Goal: Task Accomplishment & Management: Use online tool/utility

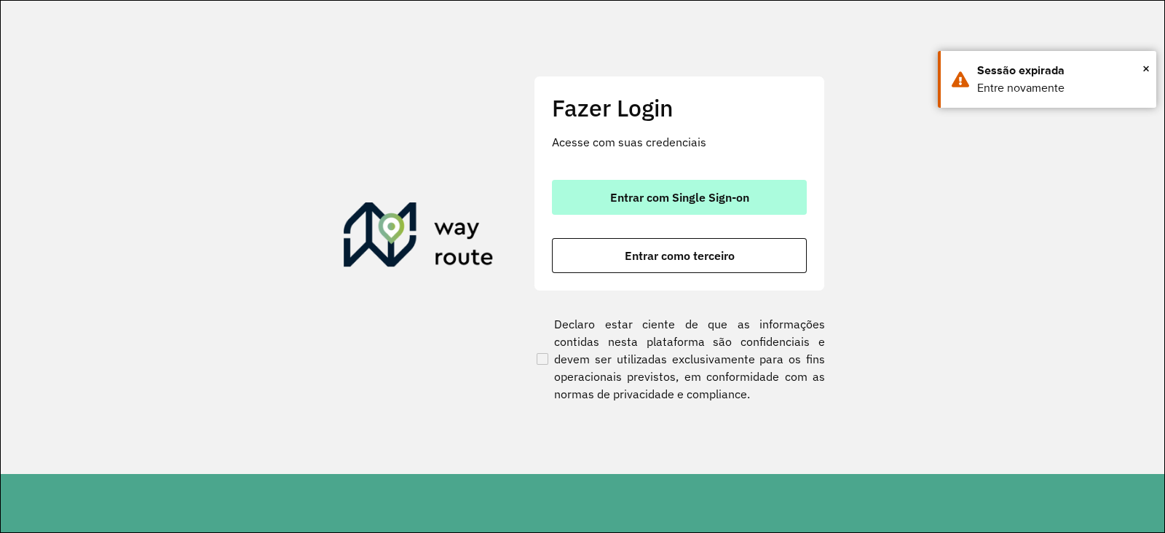
click at [674, 192] on span "Entrar com Single Sign-on" at bounding box center [679, 198] width 139 height 12
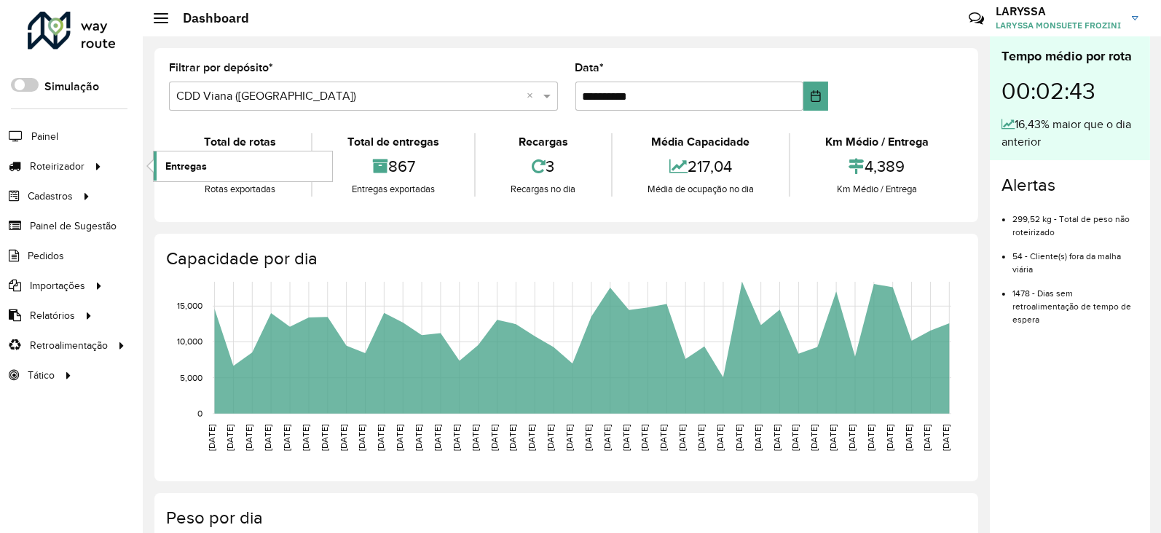
click at [205, 167] on span "Entregas" at bounding box center [186, 166] width 42 height 15
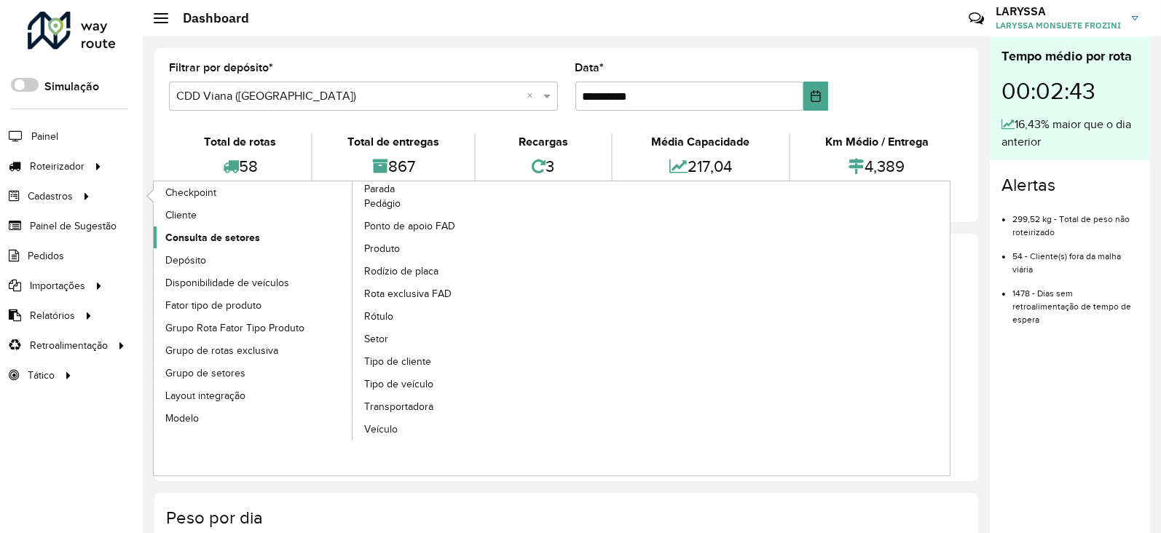
click at [267, 240] on link "Consulta de setores" at bounding box center [254, 237] width 200 height 22
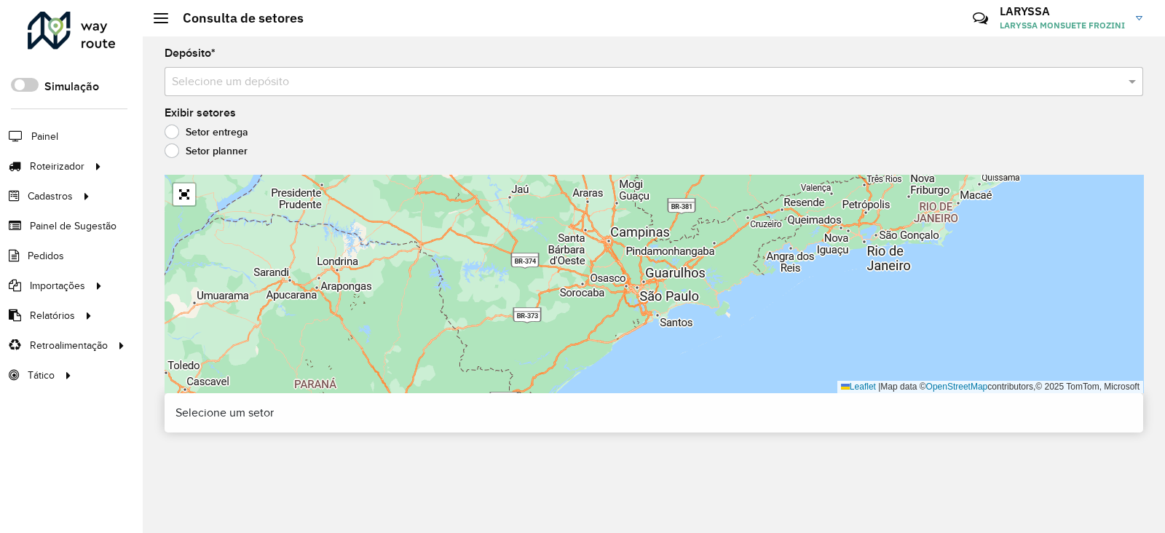
click at [389, 83] on input "text" at bounding box center [639, 82] width 935 height 17
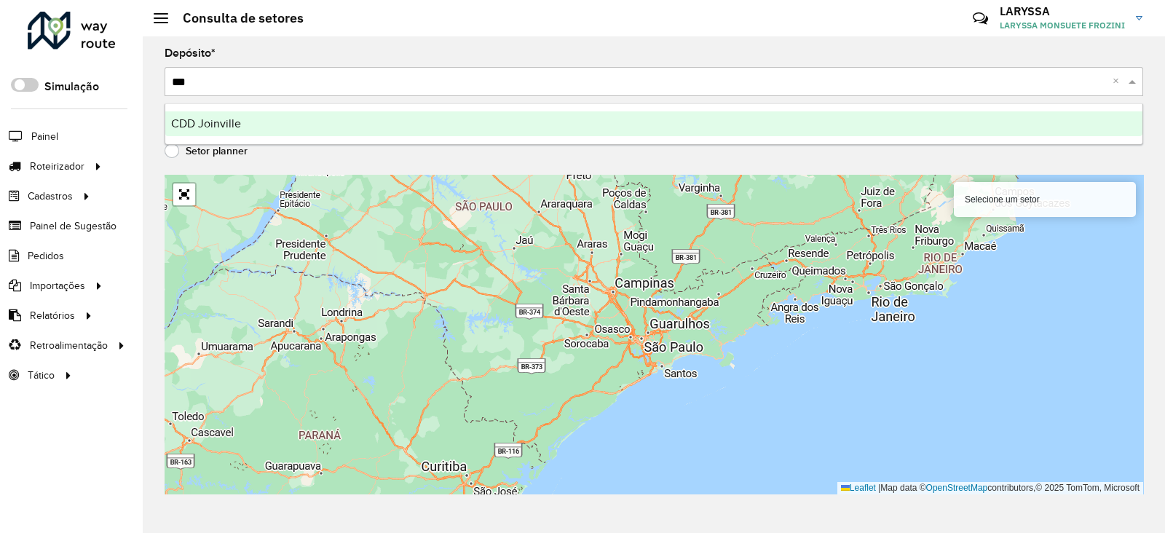
type input "****"
click at [321, 125] on div "CDD Joinville" at bounding box center [653, 123] width 977 height 25
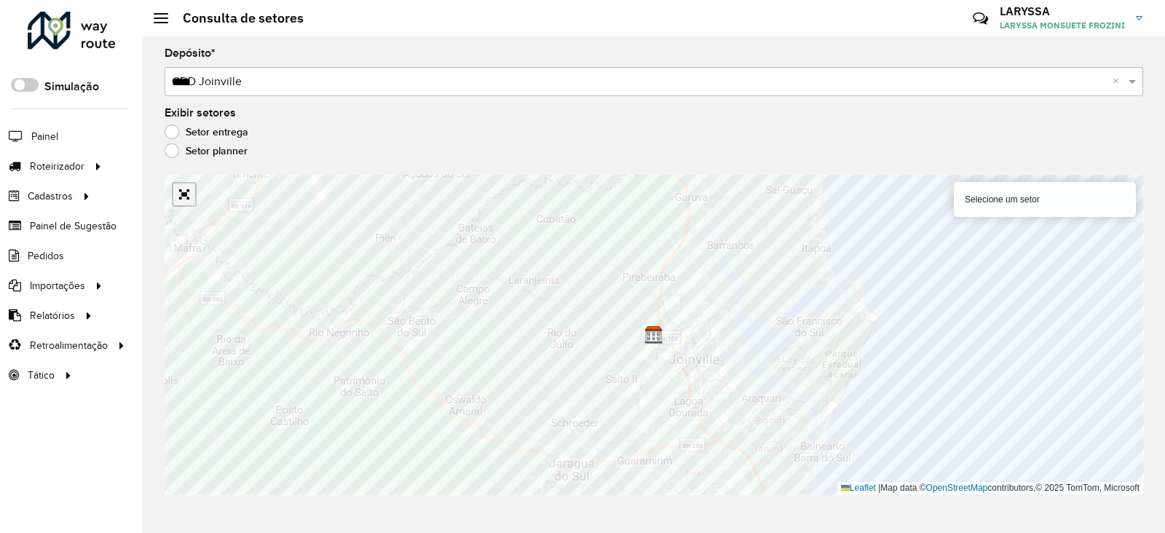
click at [181, 194] on link "Abrir mapa em tela cheia" at bounding box center [184, 195] width 22 height 22
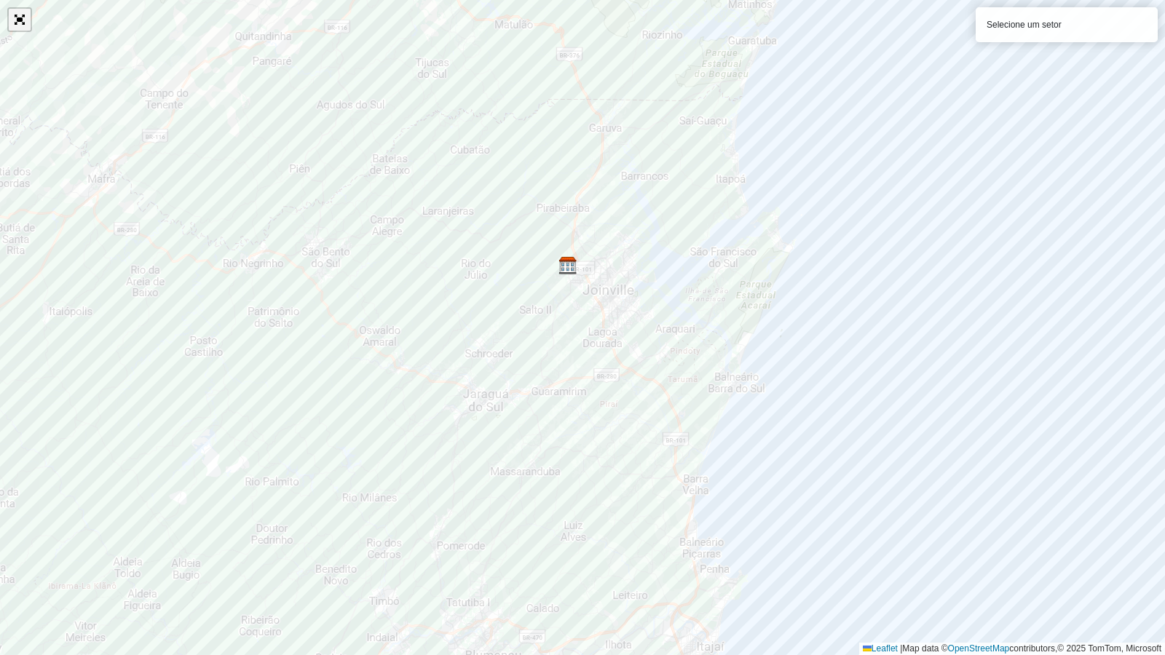
click at [25, 25] on link "Abrir mapa em tela cheia" at bounding box center [20, 20] width 22 height 22
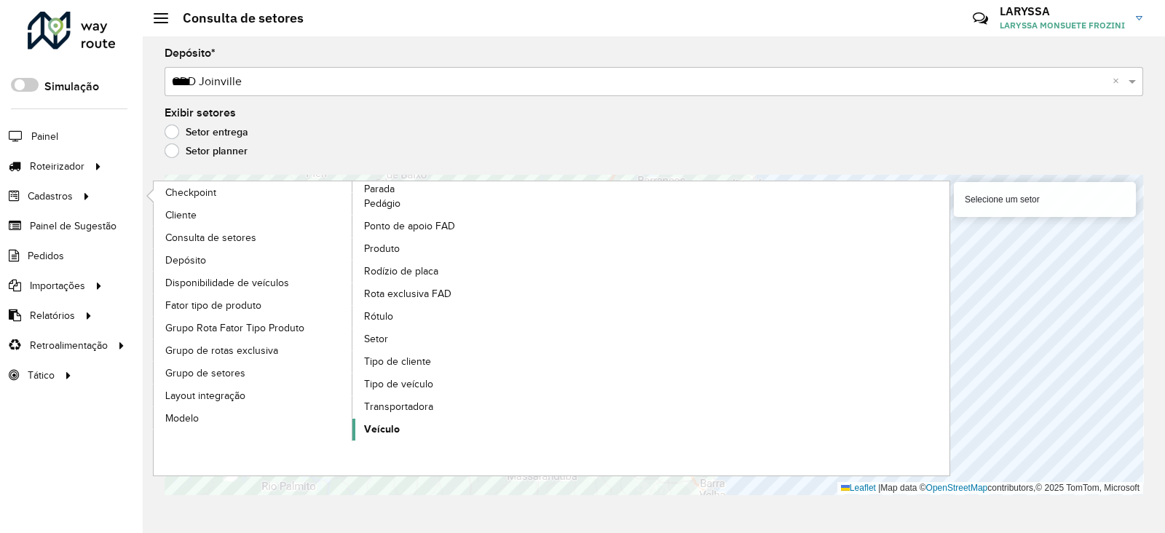
click at [392, 425] on span "Veículo" at bounding box center [382, 429] width 36 height 15
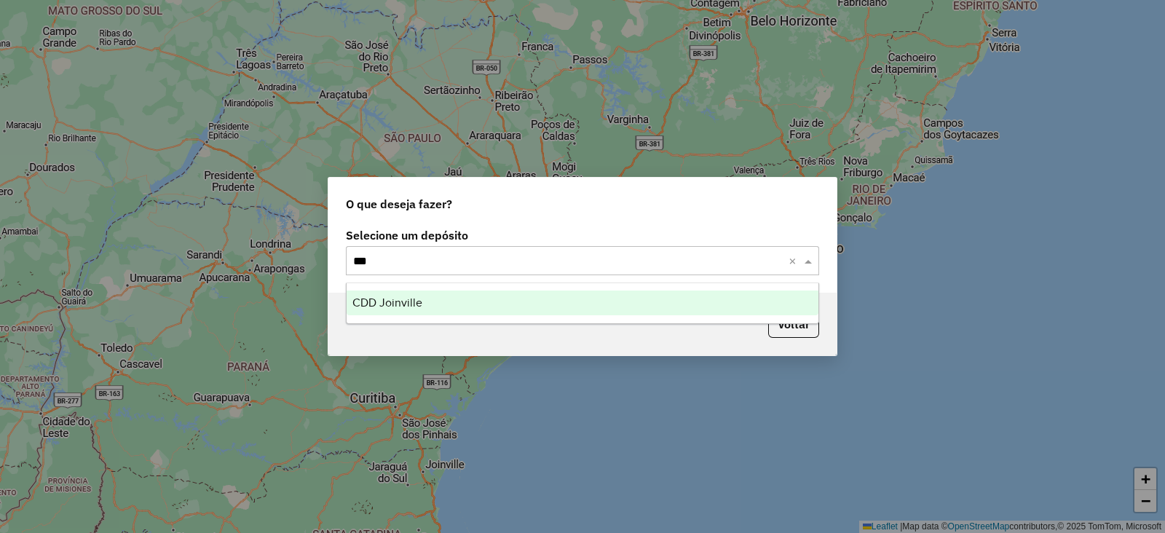
type input "****"
click at [414, 307] on span "CDD Joinville" at bounding box center [387, 302] width 70 height 12
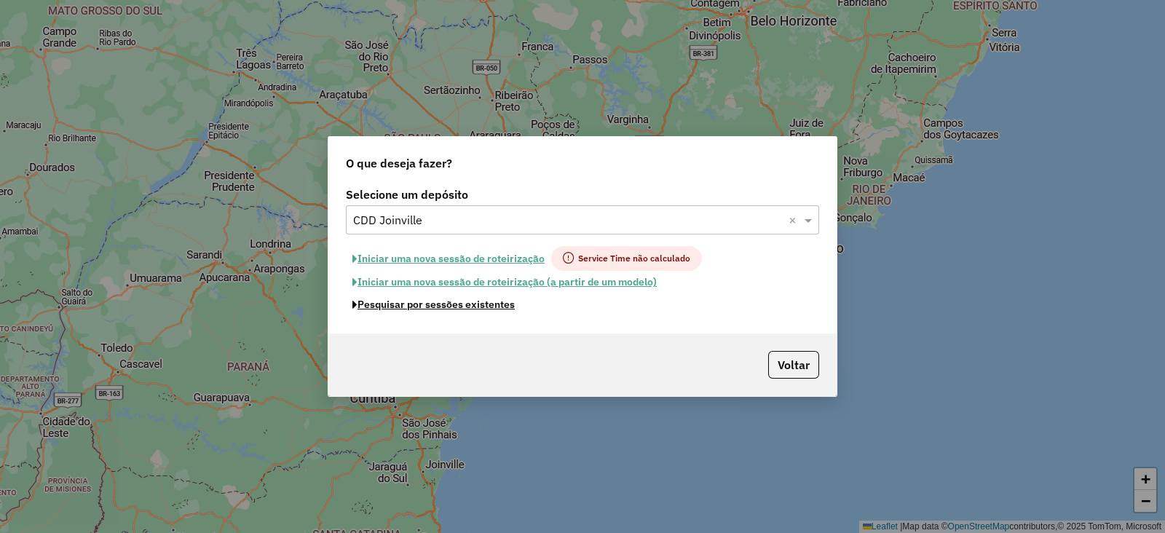
click at [414, 307] on button "Pesquisar por sessões existentes" at bounding box center [433, 304] width 175 height 23
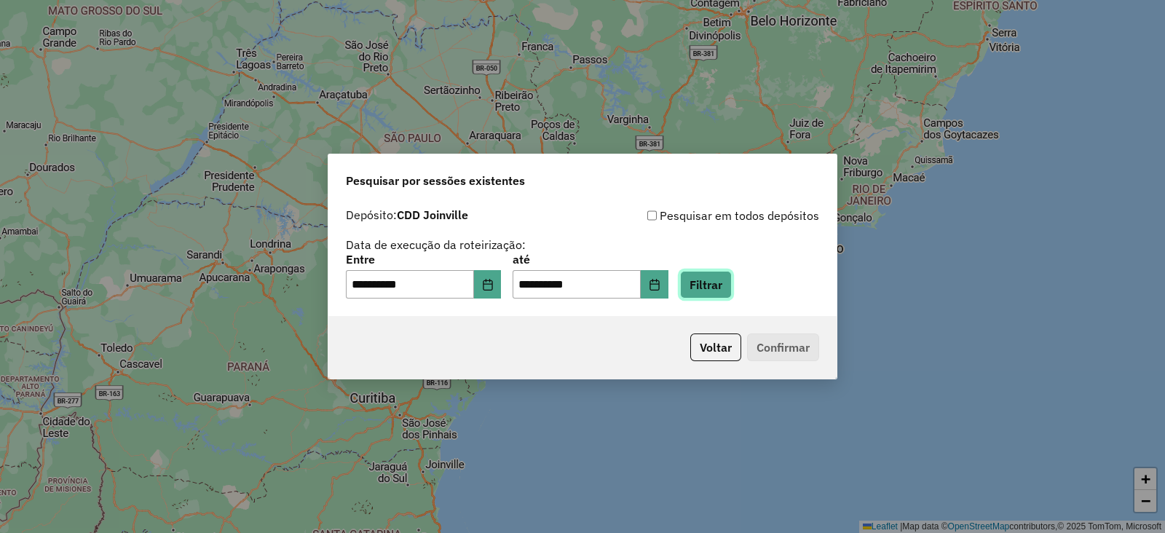
click at [713, 282] on button "Filtrar" at bounding box center [706, 285] width 52 height 28
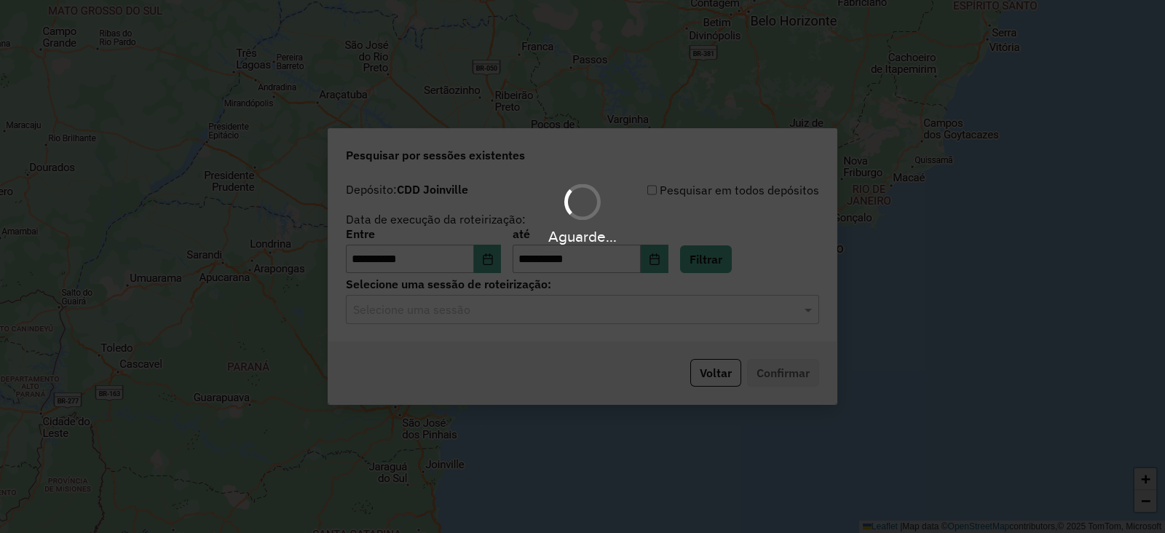
click at [409, 315] on input "text" at bounding box center [568, 309] width 430 height 17
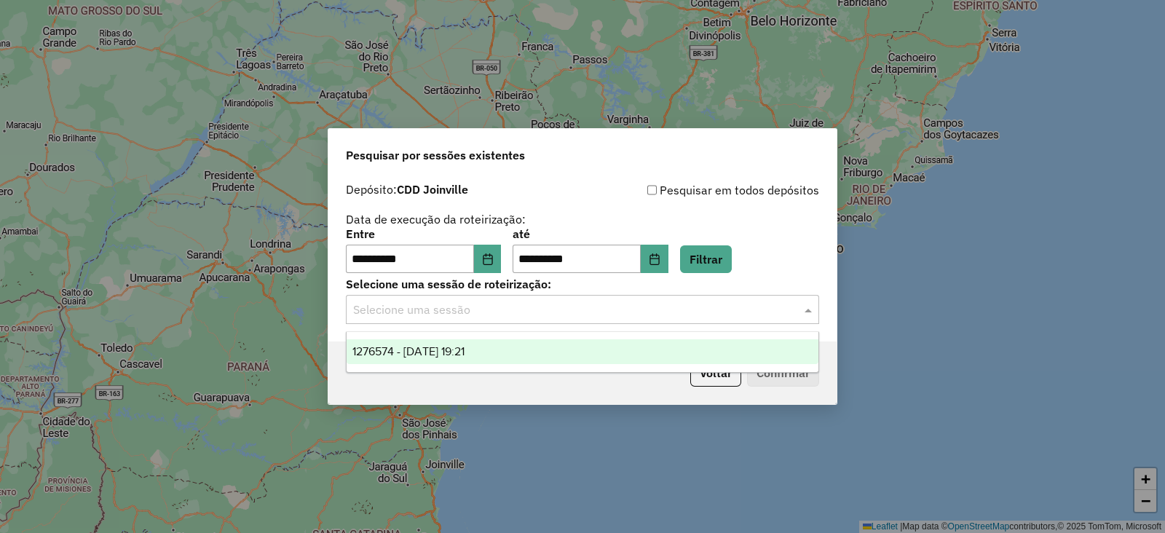
click at [404, 356] on span "1276574 - 16/09/2025 19:21" at bounding box center [408, 351] width 112 height 12
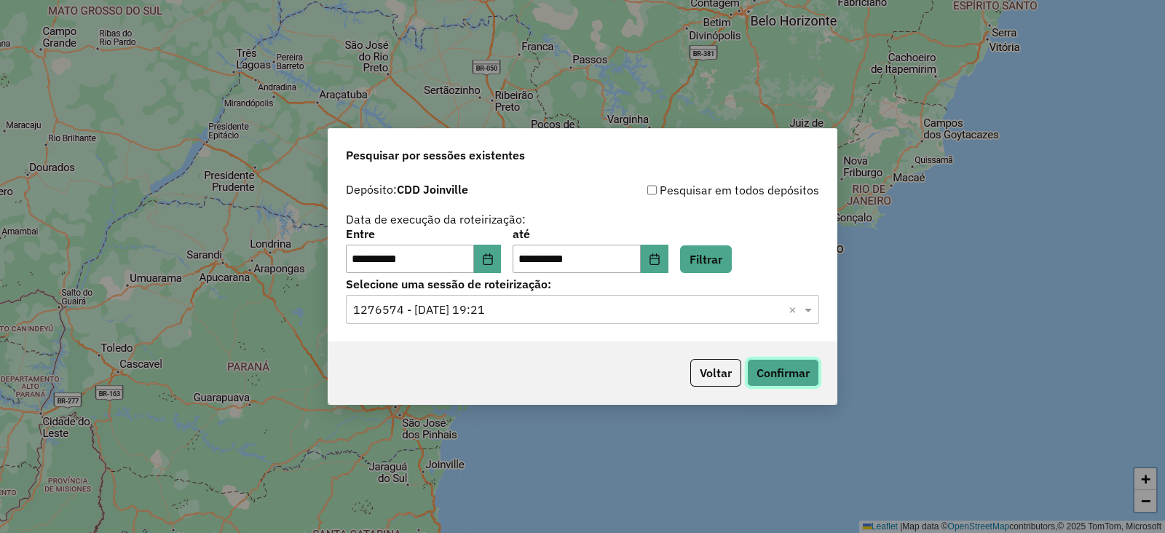
click at [761, 371] on button "Confirmar" at bounding box center [783, 373] width 72 height 28
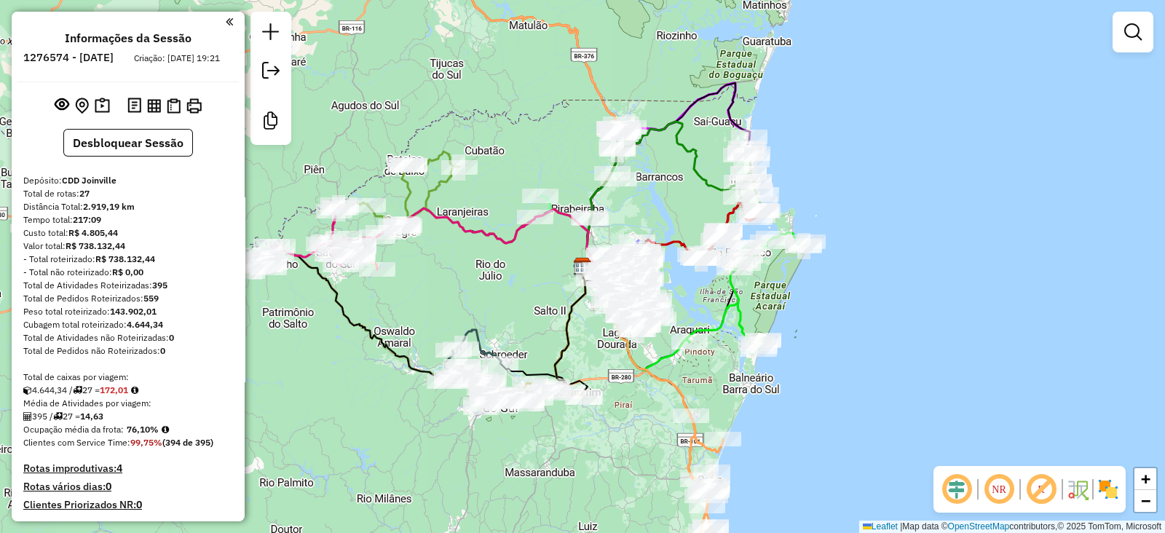
click at [947, 482] on em at bounding box center [956, 489] width 35 height 35
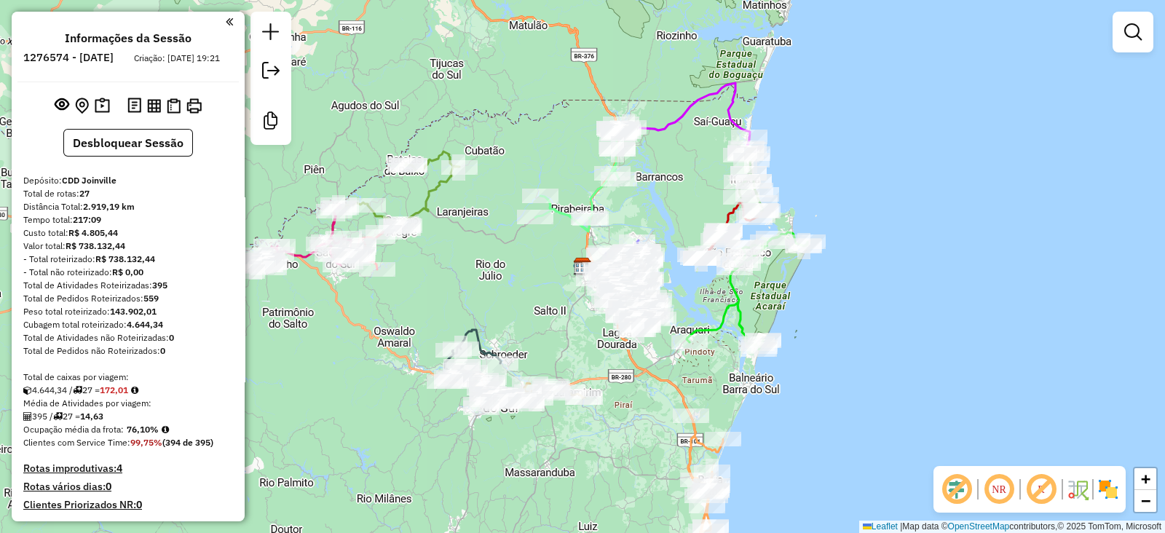
click at [1042, 486] on em at bounding box center [1041, 489] width 35 height 35
click at [1108, 489] on img at bounding box center [1108, 489] width 23 height 23
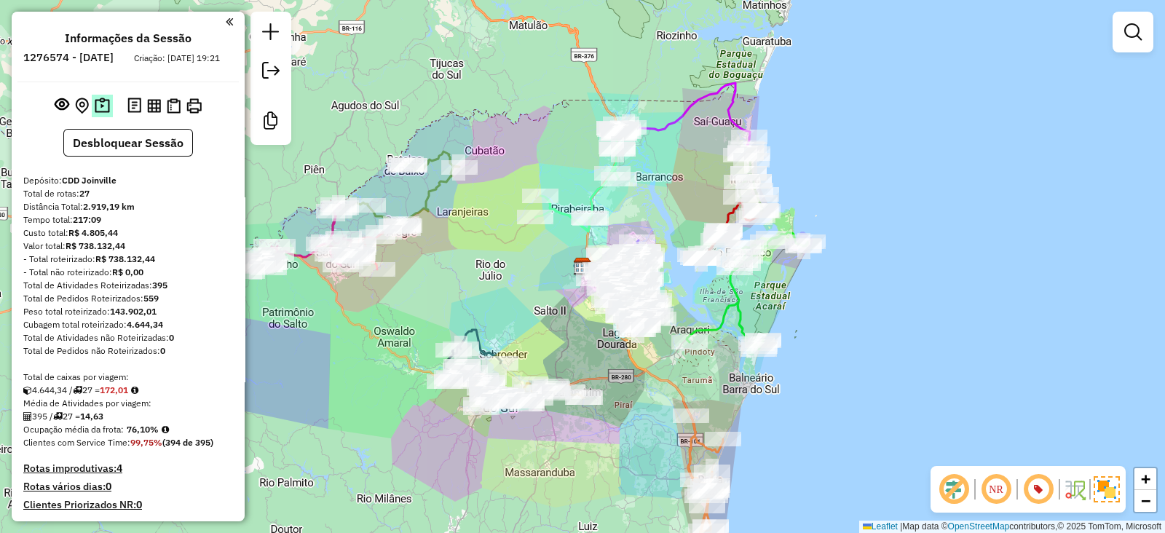
click at [96, 114] on img at bounding box center [102, 106] width 15 height 17
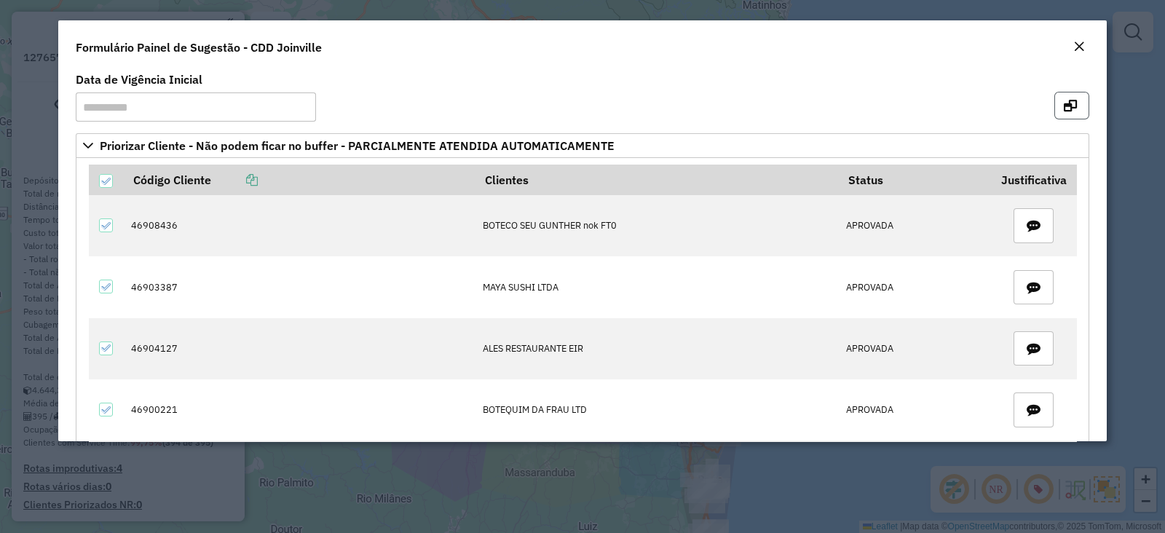
click at [1065, 108] on icon "button" at bounding box center [1070, 106] width 13 height 12
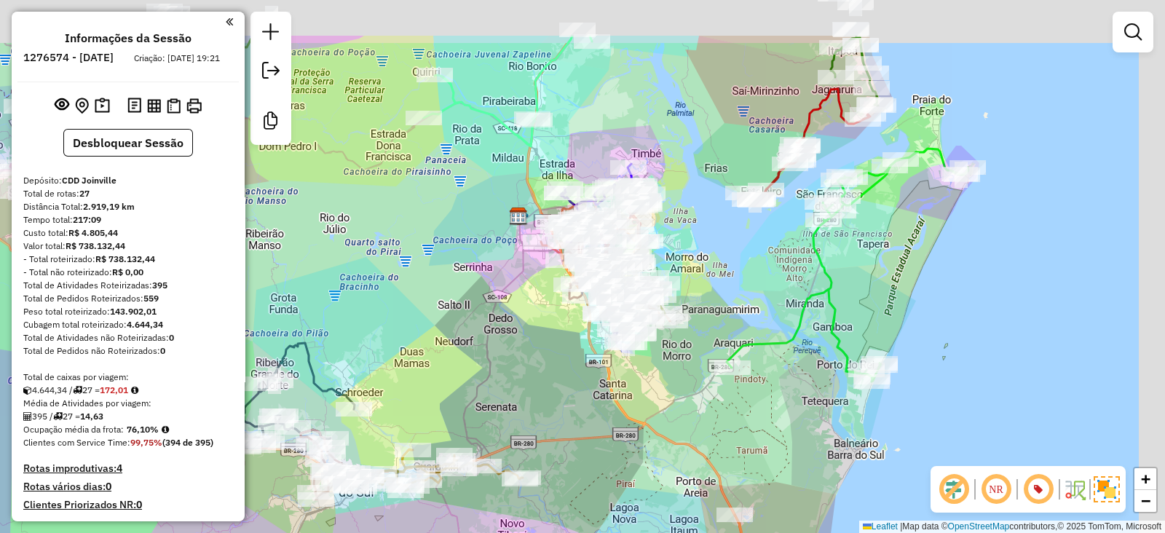
drag, startPoint x: 518, startPoint y: 266, endPoint x: 468, endPoint y: 360, distance: 107.5
click at [468, 360] on div "Janela de atendimento Grade de atendimento Capacidade Transportadoras Veículos …" at bounding box center [582, 266] width 1165 height 533
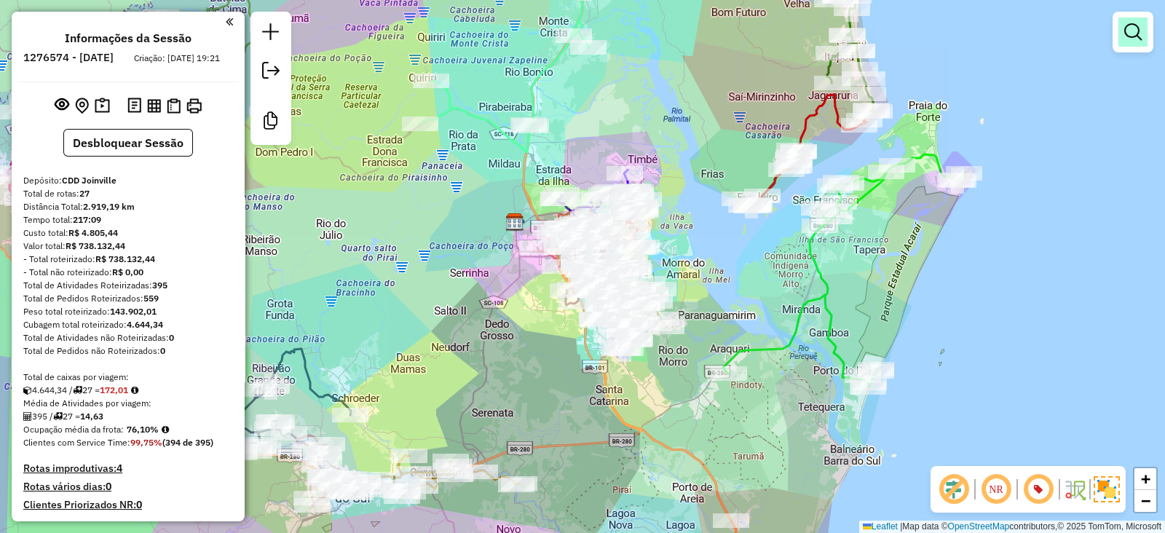
click at [1140, 27] on em at bounding box center [1132, 31] width 17 height 17
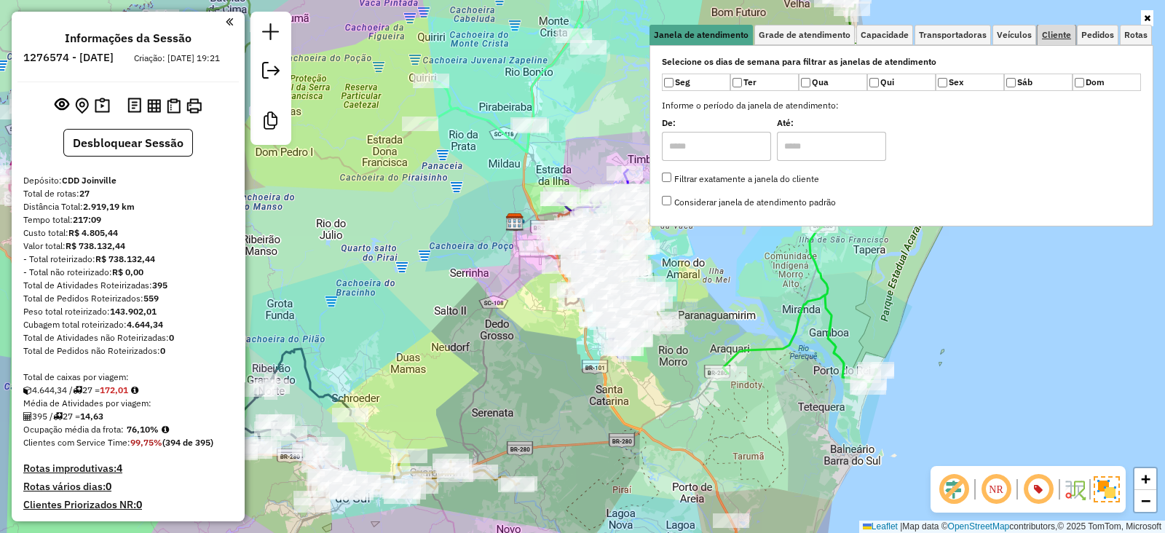
click at [1057, 33] on span "Cliente" at bounding box center [1056, 35] width 29 height 9
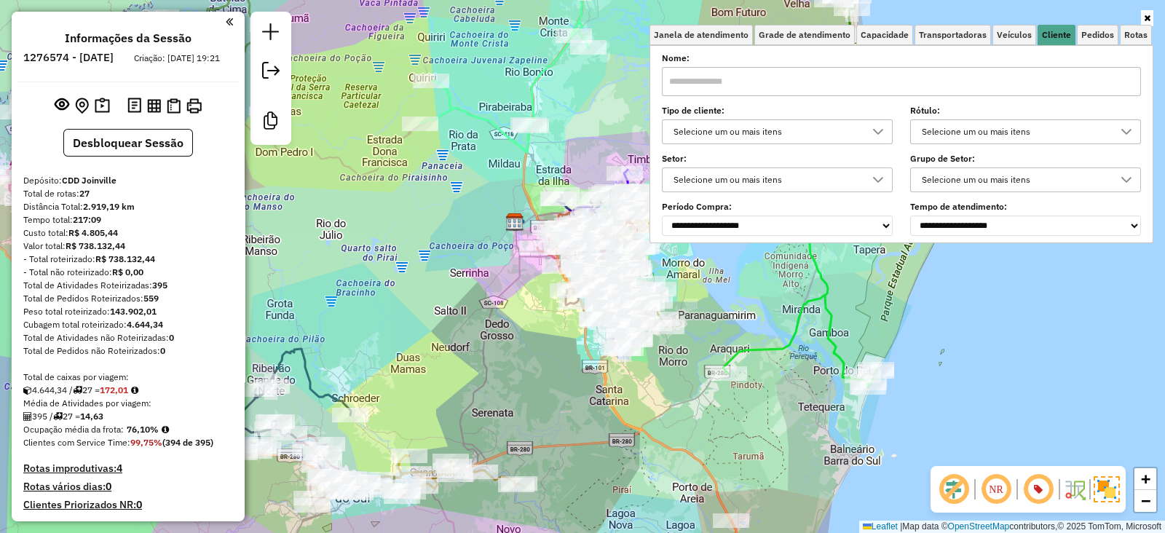
click at [794, 133] on div "Selecione um ou mais itens" at bounding box center [766, 131] width 196 height 23
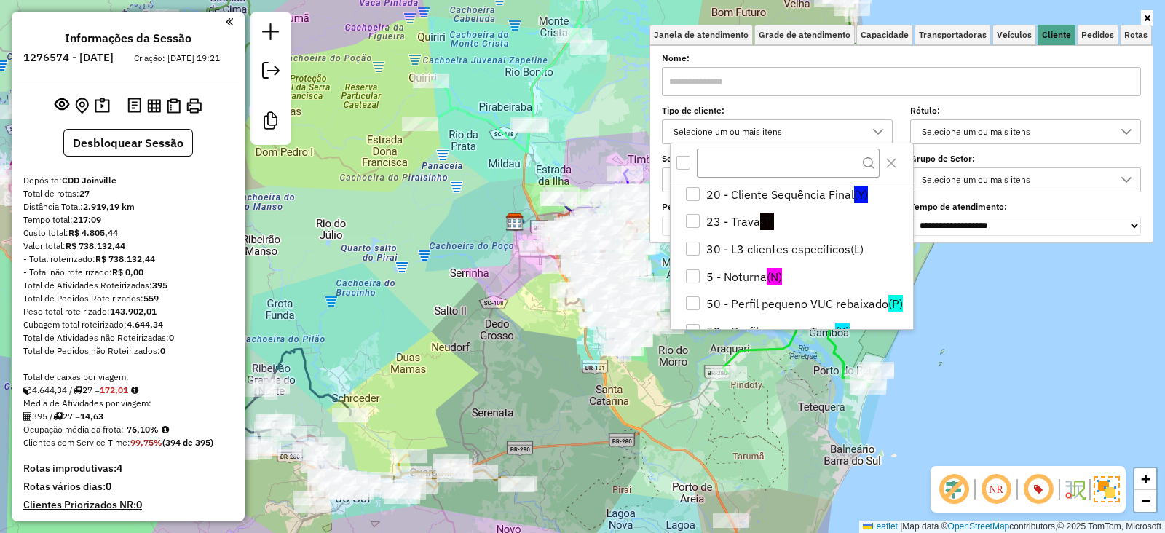
scroll to position [121, 0]
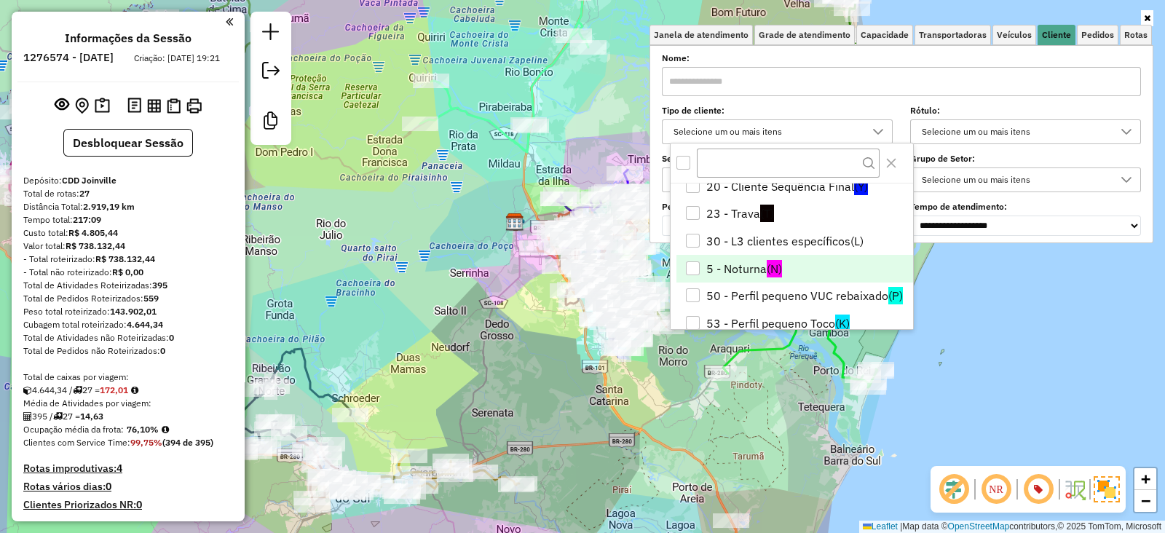
click at [752, 268] on li "5 - Noturna (N)" at bounding box center [794, 269] width 237 height 28
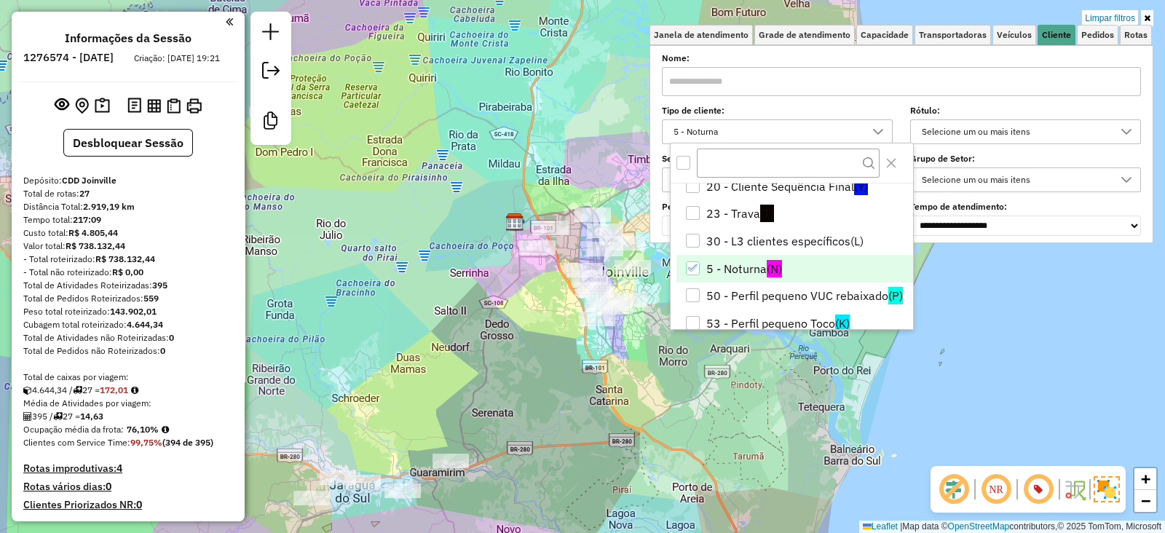
click at [522, 352] on div "Limpar filtros Janela de atendimento Grade de atendimento Capacidade Transporta…" at bounding box center [582, 266] width 1165 height 533
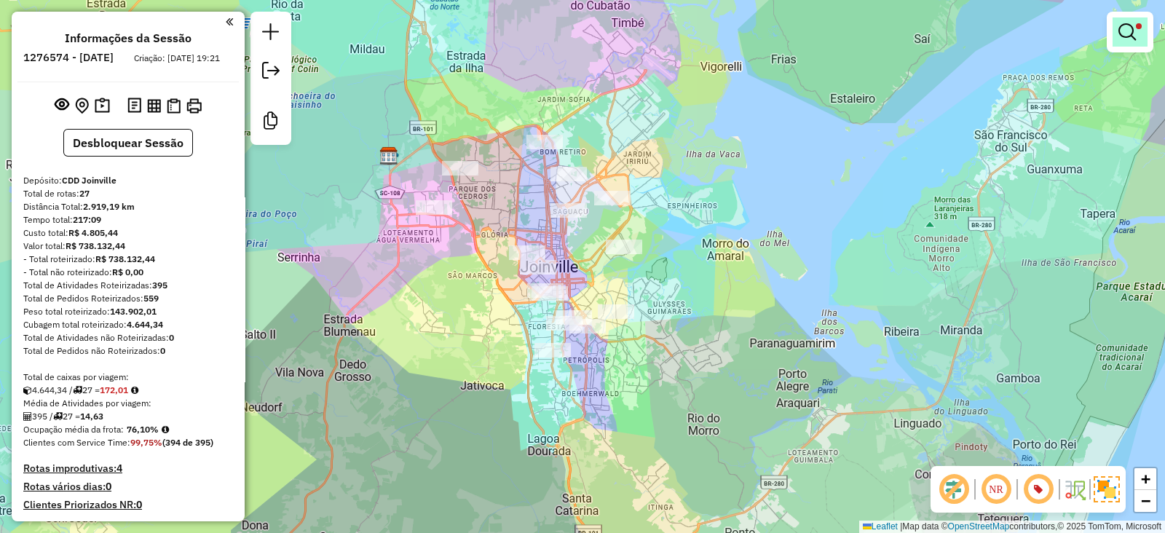
click at [1138, 33] on link at bounding box center [1130, 31] width 35 height 29
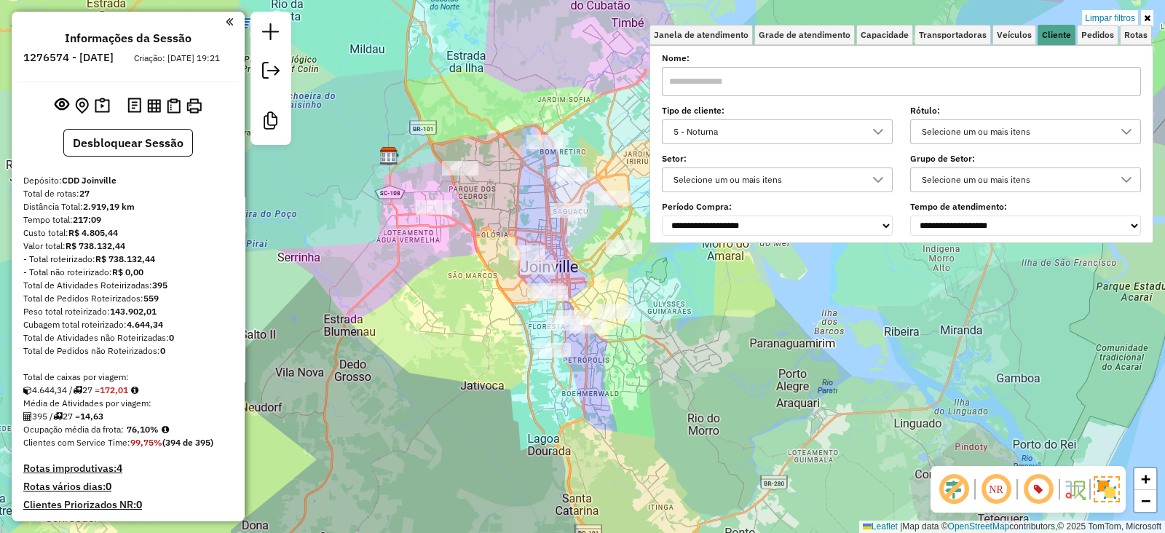
click at [783, 120] on div "5 - Noturna" at bounding box center [766, 131] width 196 height 23
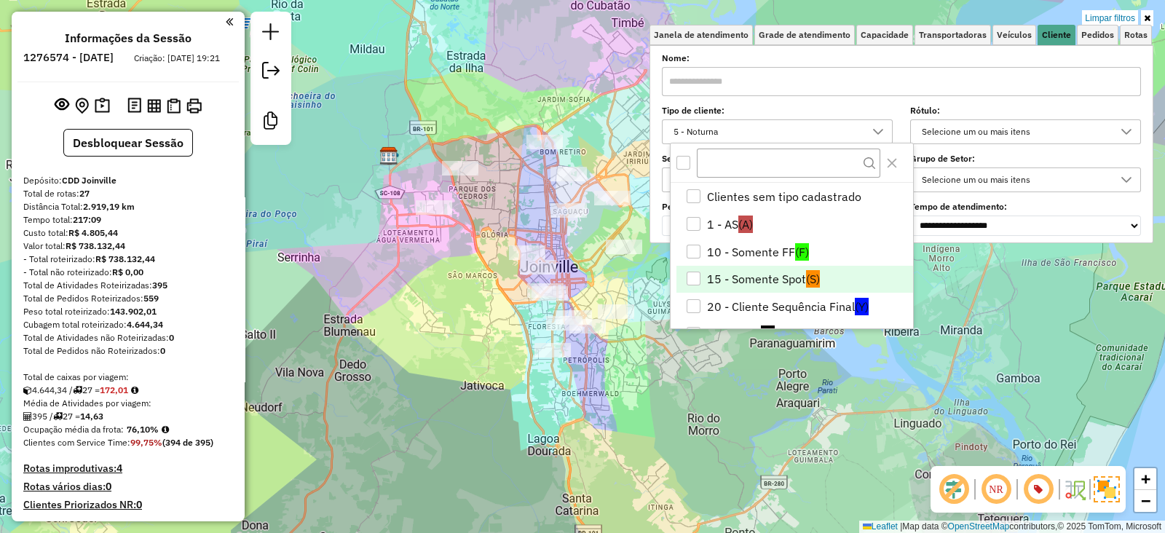
scroll to position [74, 0]
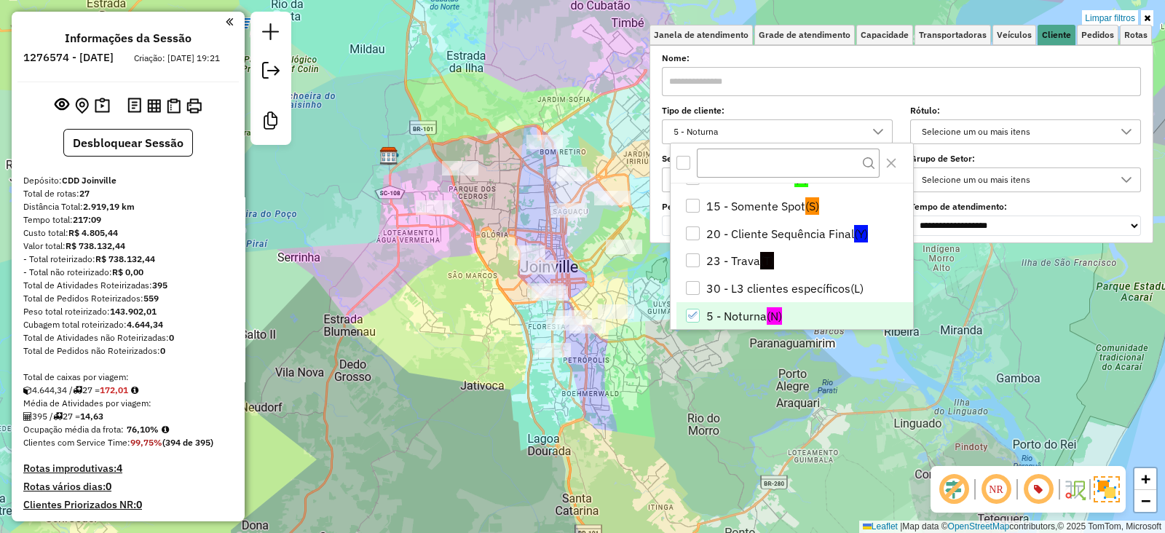
click at [735, 312] on li "5 - Noturna (N)" at bounding box center [794, 316] width 237 height 28
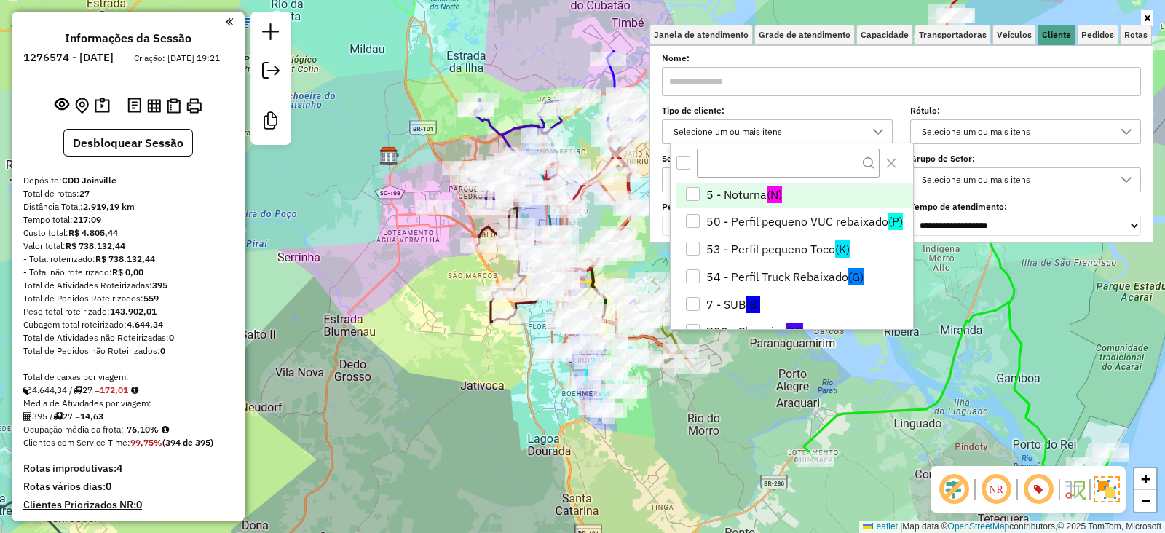
scroll to position [316, 0]
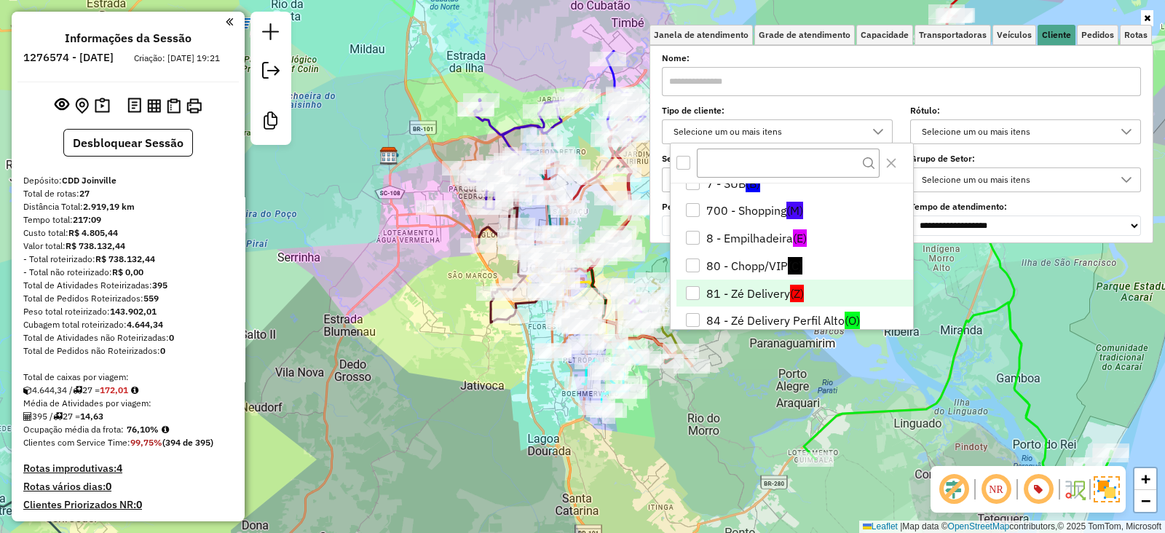
click at [735, 286] on li "81 - Zé Delivery (Z)" at bounding box center [794, 294] width 237 height 28
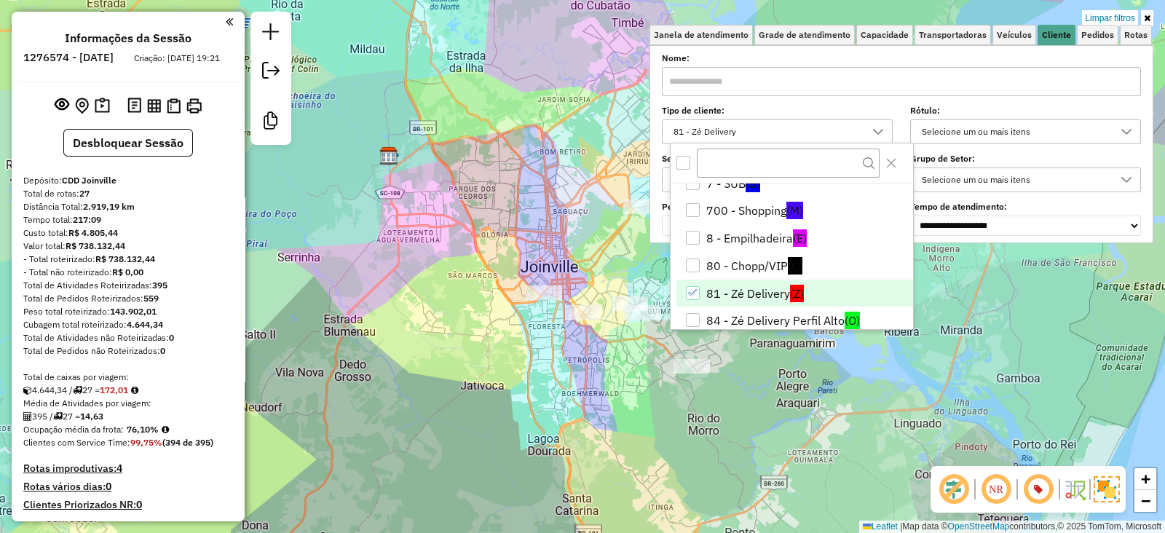
click at [556, 402] on div "Limpar filtros Janela de atendimento Grade de atendimento Capacidade Transporta…" at bounding box center [582, 266] width 1165 height 533
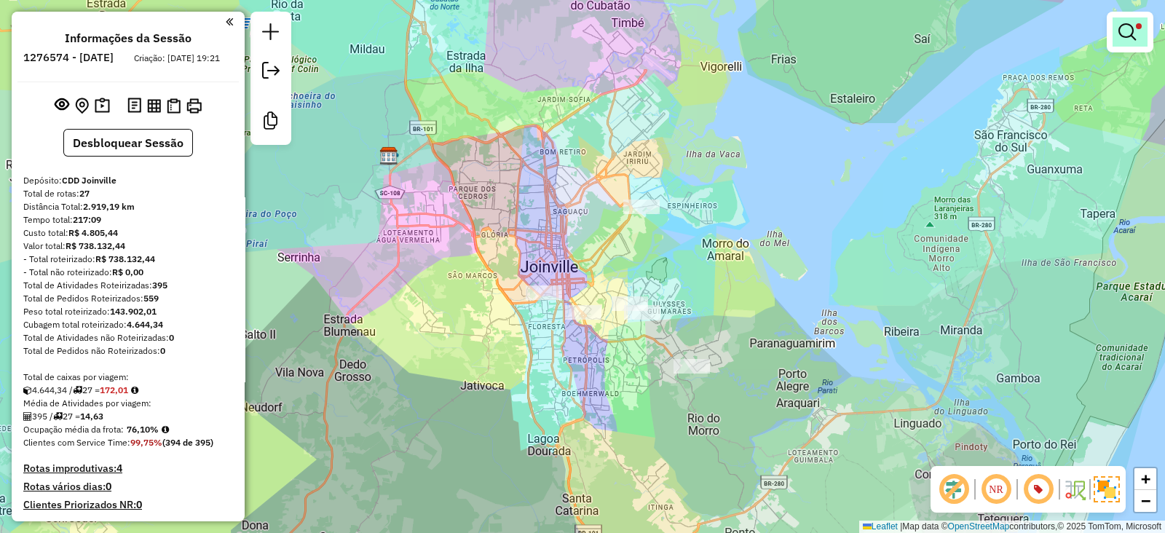
click at [1145, 20] on link at bounding box center [1130, 31] width 35 height 29
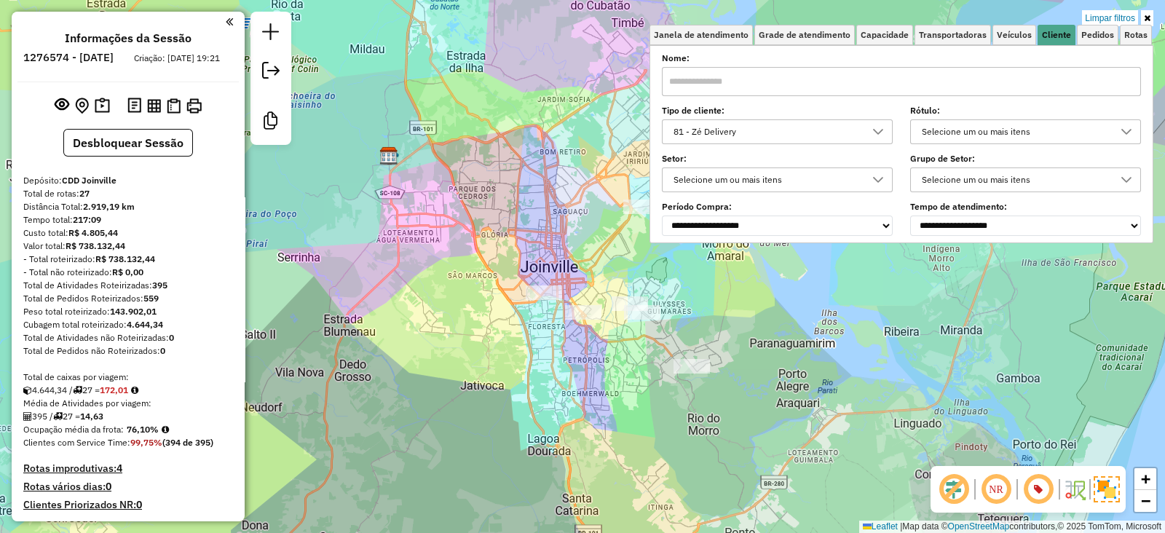
click at [781, 129] on div "81 - Zé Delivery" at bounding box center [766, 131] width 196 height 23
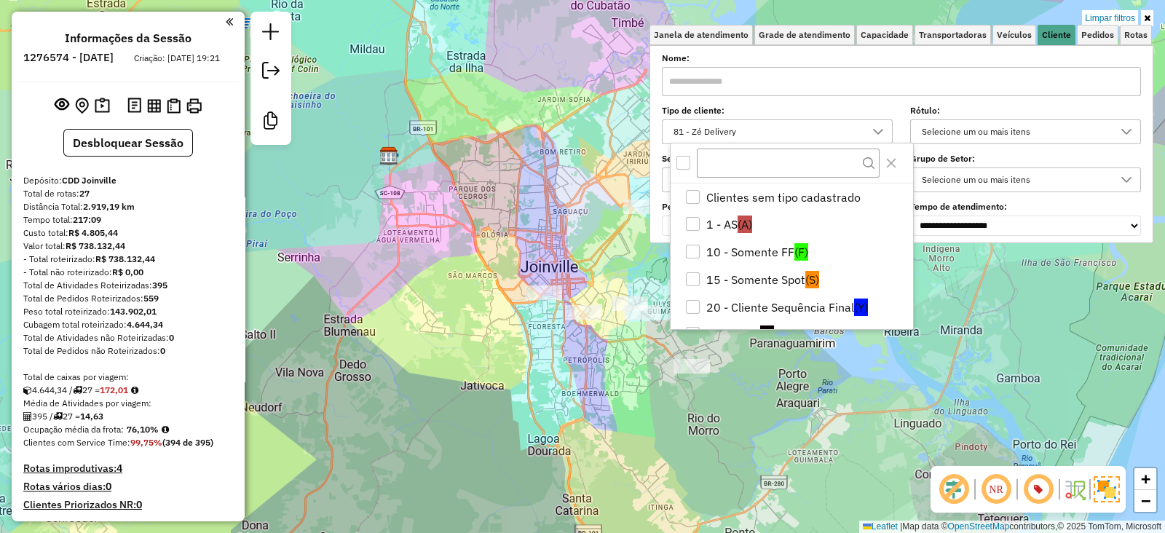
scroll to position [293, 0]
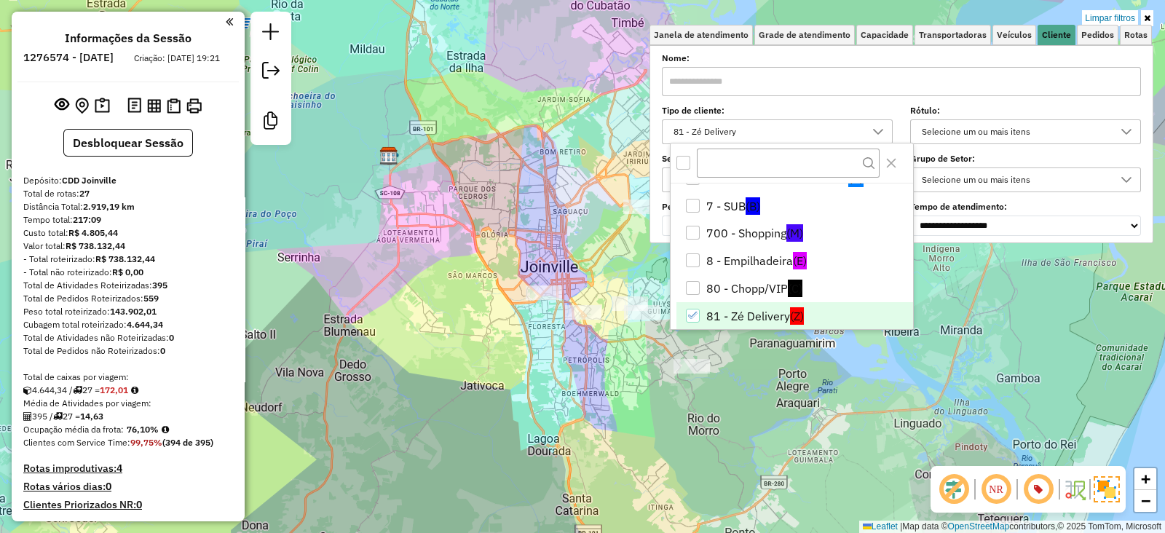
click at [709, 311] on li "81 - Zé Delivery (Z)" at bounding box center [794, 316] width 237 height 28
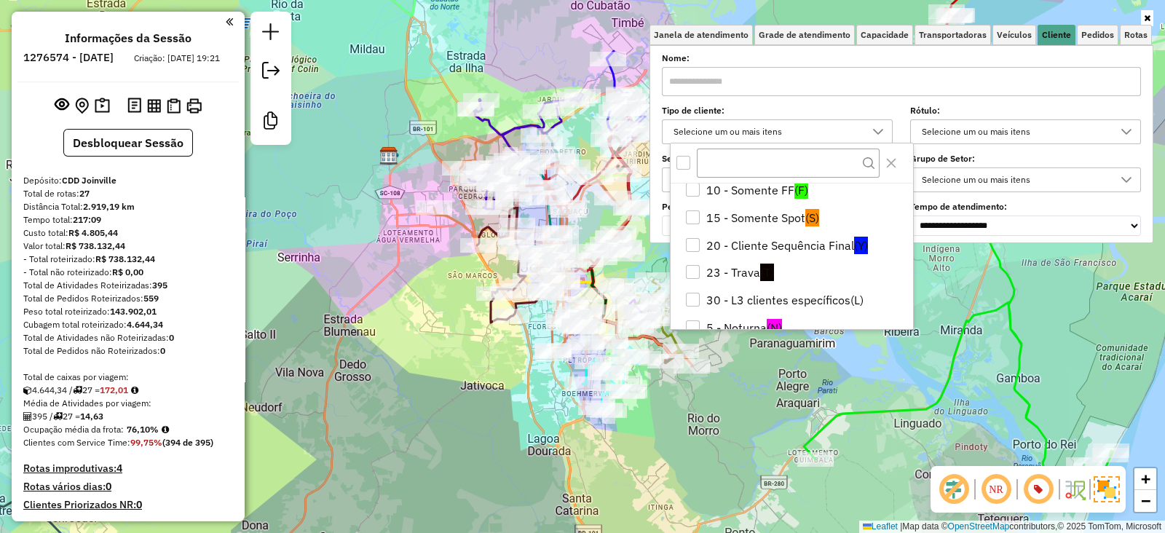
scroll to position [51, 0]
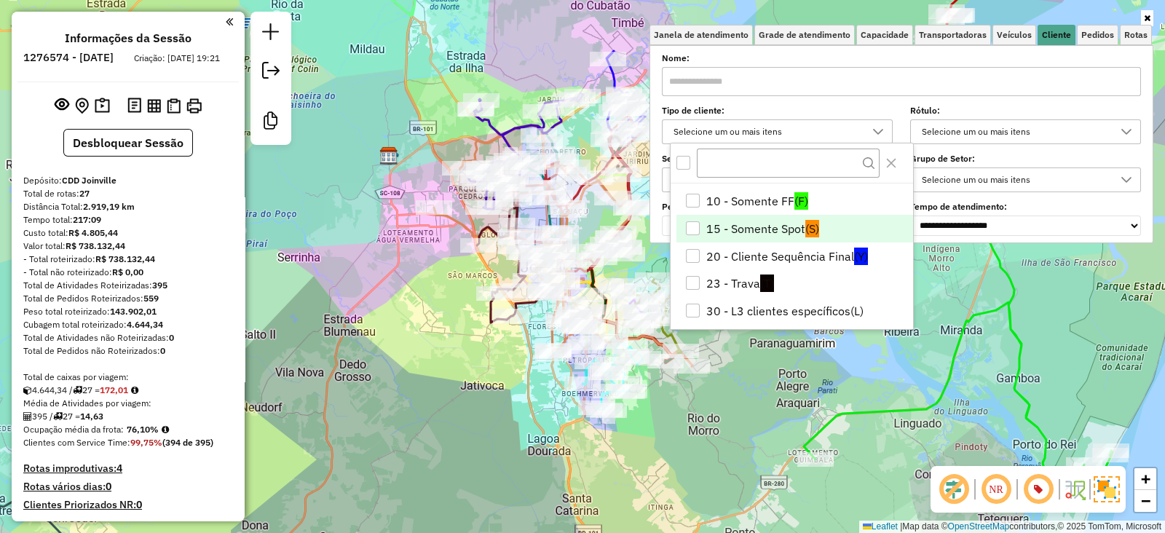
click at [742, 224] on li "15 - Somente Spot (S)" at bounding box center [794, 229] width 237 height 28
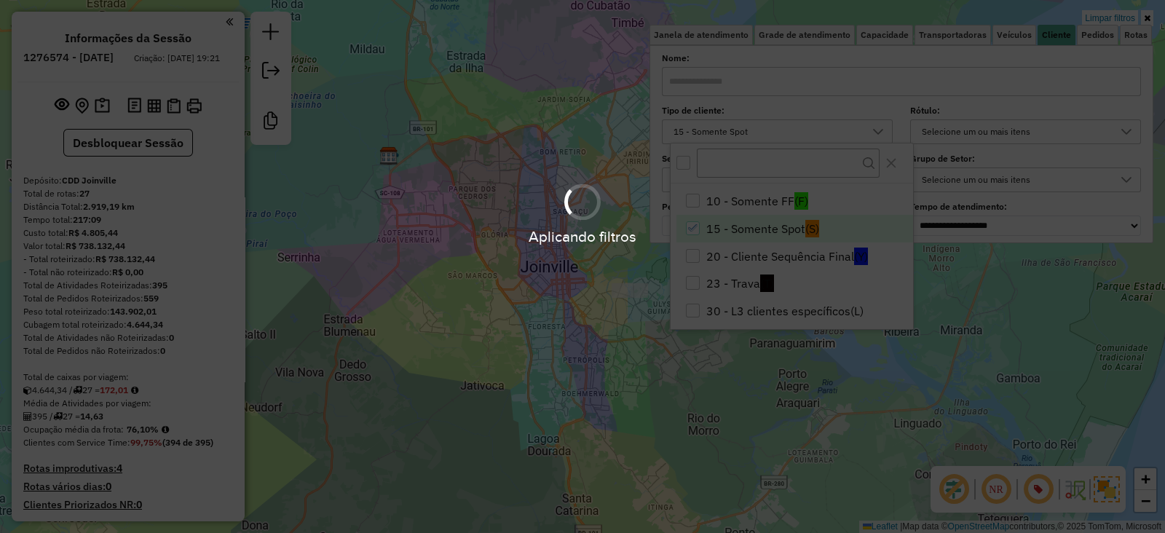
click at [516, 349] on div "Limpar filtros Janela de atendimento Grade de atendimento Capacidade Transporta…" at bounding box center [582, 266] width 1165 height 533
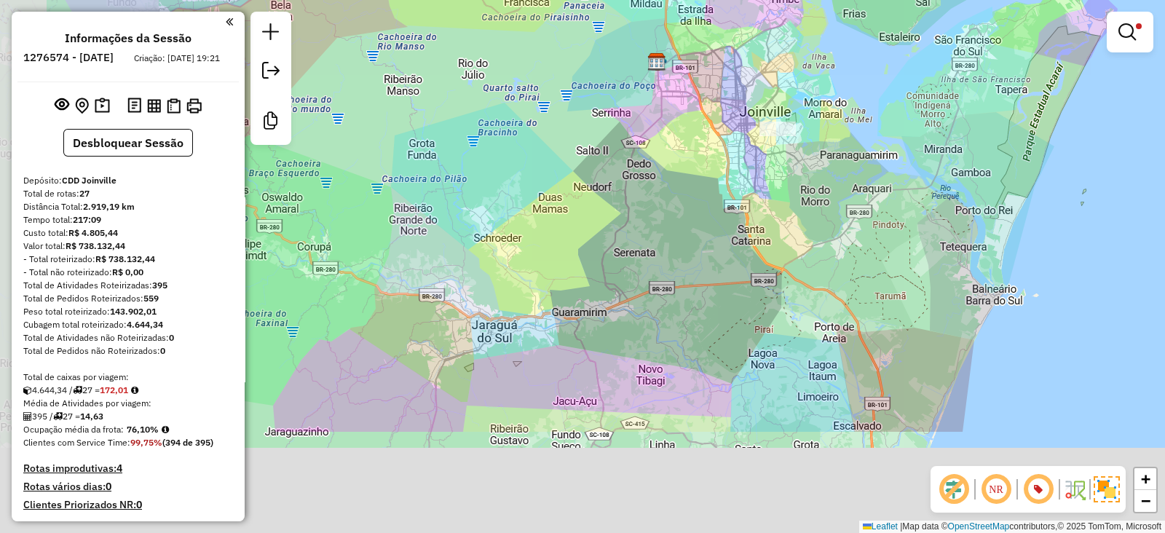
drag, startPoint x: 580, startPoint y: 395, endPoint x: 735, endPoint y: 232, distance: 225.6
click at [755, 224] on div "Limpar filtros Janela de atendimento Grade de atendimento Capacidade Transporta…" at bounding box center [582, 266] width 1165 height 533
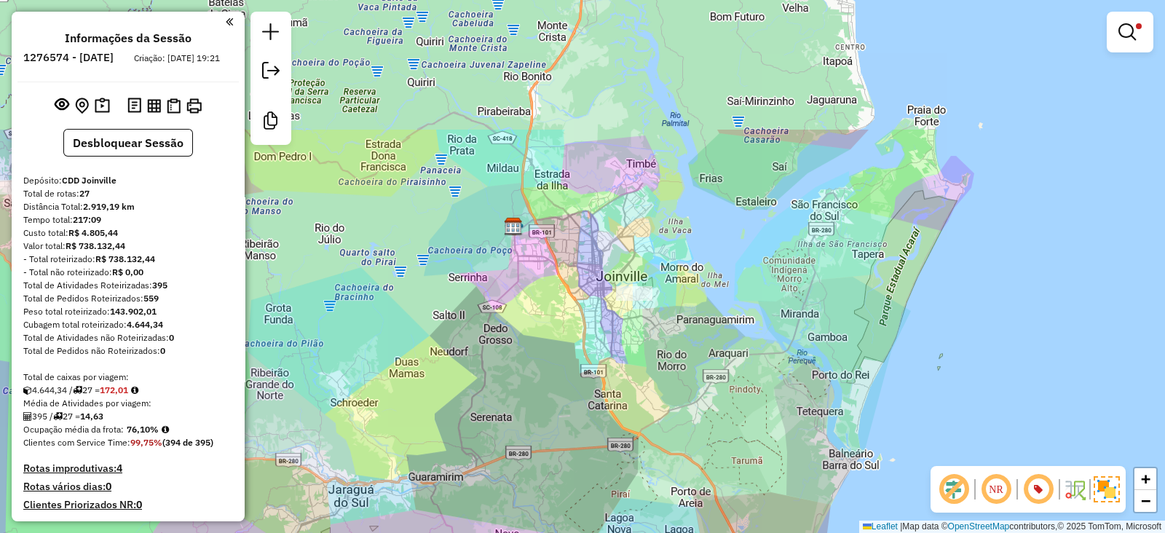
drag, startPoint x: 761, startPoint y: 245, endPoint x: 602, endPoint y: 430, distance: 243.2
click at [602, 430] on div "Limpar filtros Janela de atendimento Grade de atendimento Capacidade Transporta…" at bounding box center [582, 266] width 1165 height 533
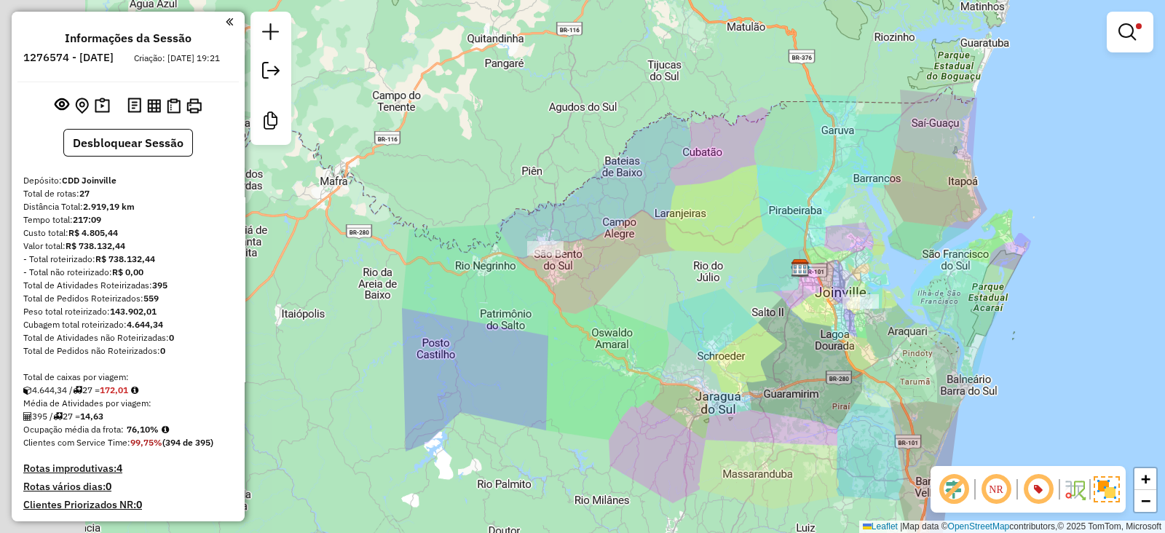
click at [647, 270] on div "Limpar filtros Janela de atendimento Grade de atendimento Capacidade Transporta…" at bounding box center [582, 266] width 1165 height 533
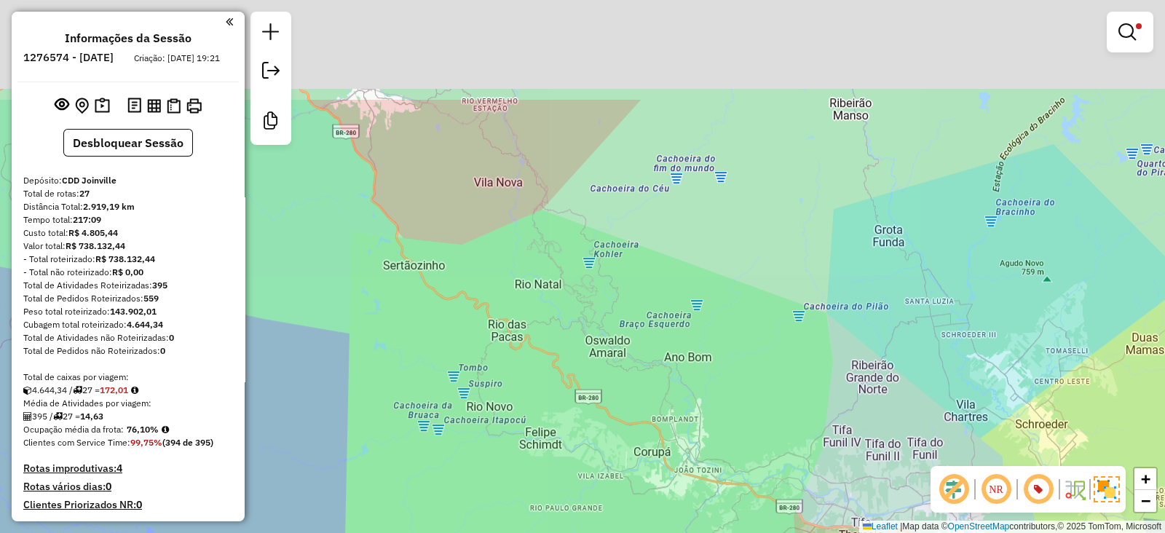
drag, startPoint x: 539, startPoint y: 194, endPoint x: 626, endPoint y: 383, distance: 207.9
click at [631, 360] on div "Limpar filtros Janela de atendimento Grade de atendimento Capacidade Transporta…" at bounding box center [582, 266] width 1165 height 533
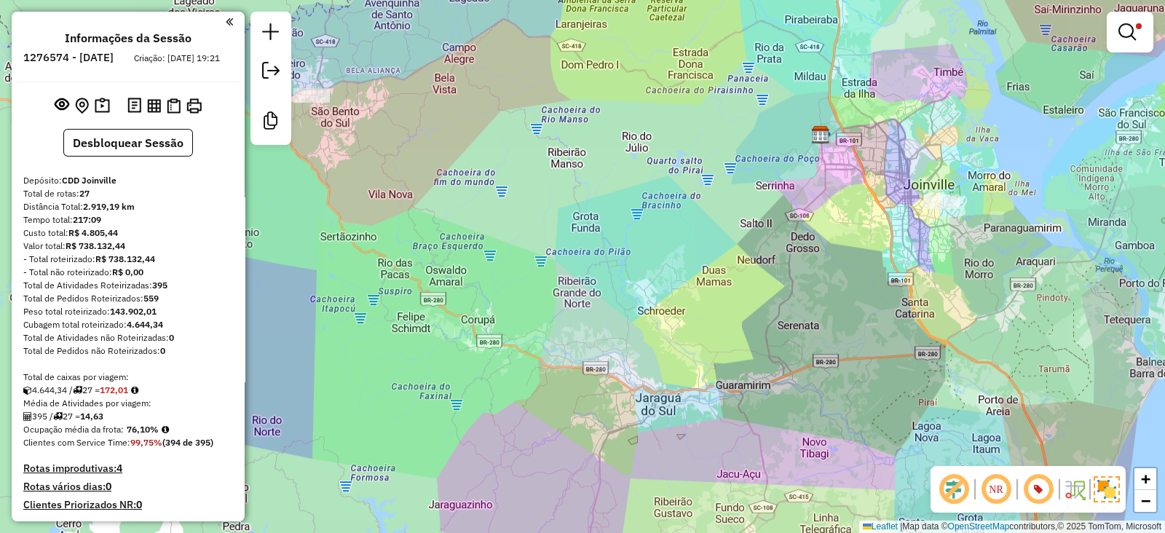
drag, startPoint x: 724, startPoint y: 225, endPoint x: 613, endPoint y: 223, distance: 110.7
click at [613, 223] on div "Limpar filtros Janela de atendimento Grade de atendimento Capacidade Transporta…" at bounding box center [582, 266] width 1165 height 533
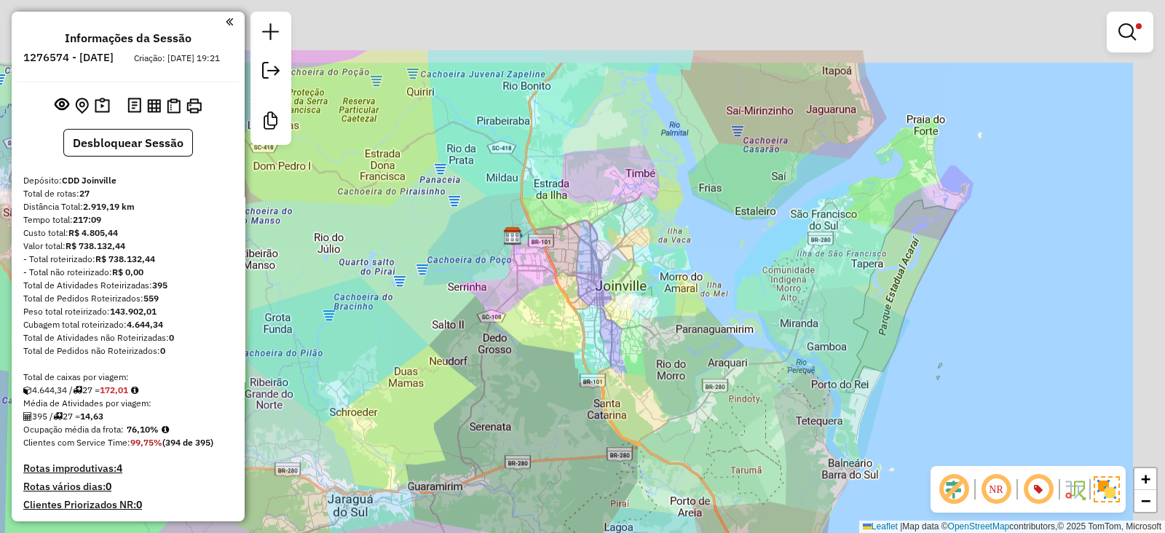
drag, startPoint x: 684, startPoint y: 240, endPoint x: 486, endPoint y: 344, distance: 222.8
click at [486, 344] on div "Limpar filtros Janela de atendimento Grade de atendimento Capacidade Transporta…" at bounding box center [582, 266] width 1165 height 533
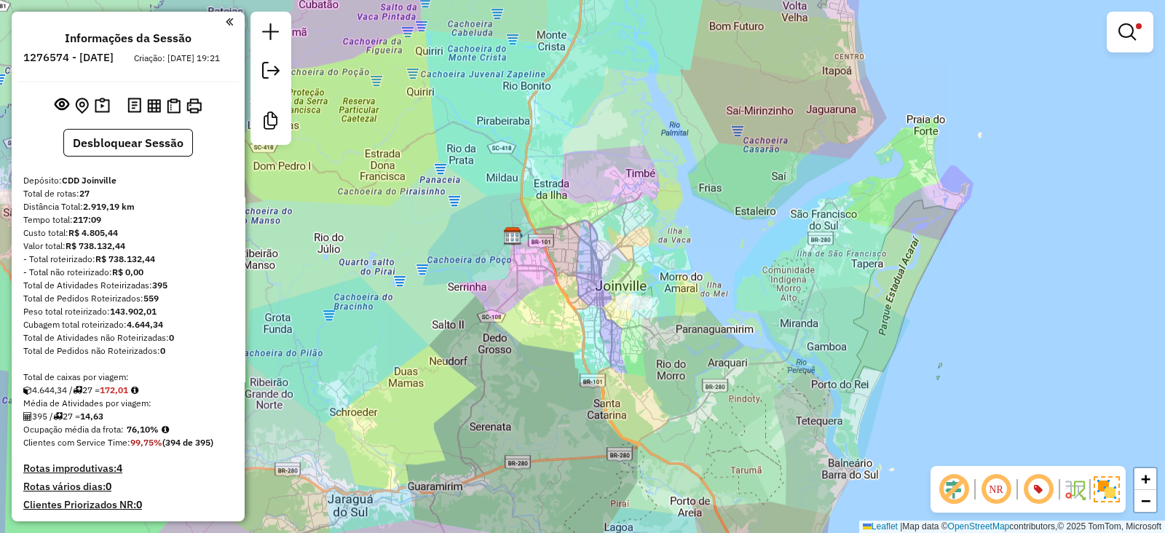
drag, startPoint x: 551, startPoint y: 411, endPoint x: 556, endPoint y: 197, distance: 213.4
click at [556, 197] on div "Limpar filtros Janela de atendimento Grade de atendimento Capacidade Transporta…" at bounding box center [582, 266] width 1165 height 533
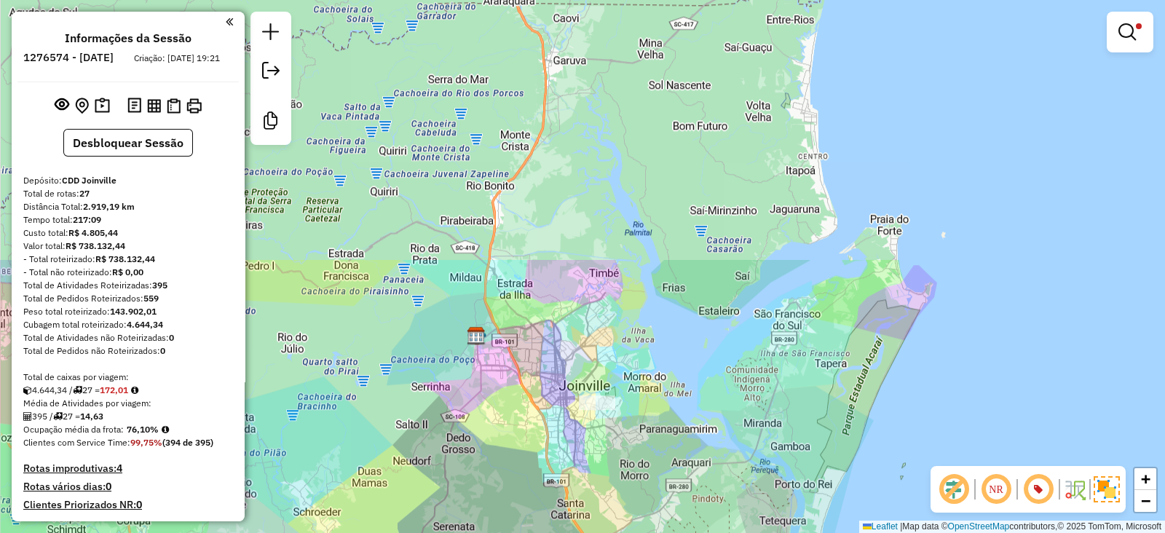
drag, startPoint x: 634, startPoint y: 391, endPoint x: 601, endPoint y: 575, distance: 187.1
click at [601, 532] on html "Aplicando filtros Pop-up bloqueado! Seu navegador bloqueou automáticamente a ab…" at bounding box center [582, 266] width 1165 height 533
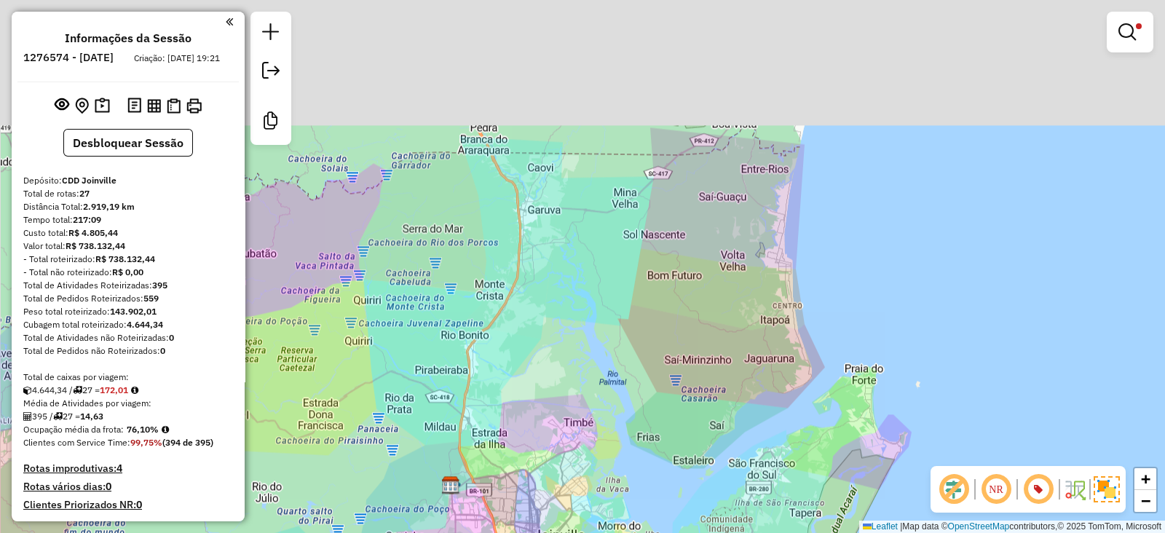
drag, startPoint x: 699, startPoint y: 264, endPoint x: 676, endPoint y: 420, distance: 157.6
click at [676, 420] on div "Limpar filtros Janela de atendimento Grade de atendimento Capacidade Transporta…" at bounding box center [582, 266] width 1165 height 533
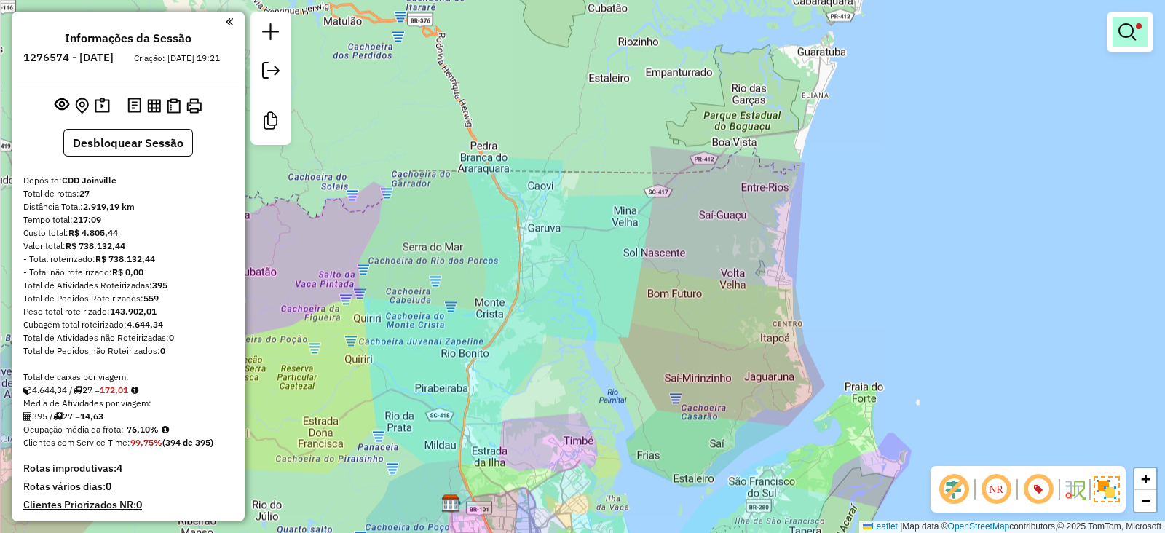
click at [1140, 24] on span at bounding box center [1139, 26] width 6 height 6
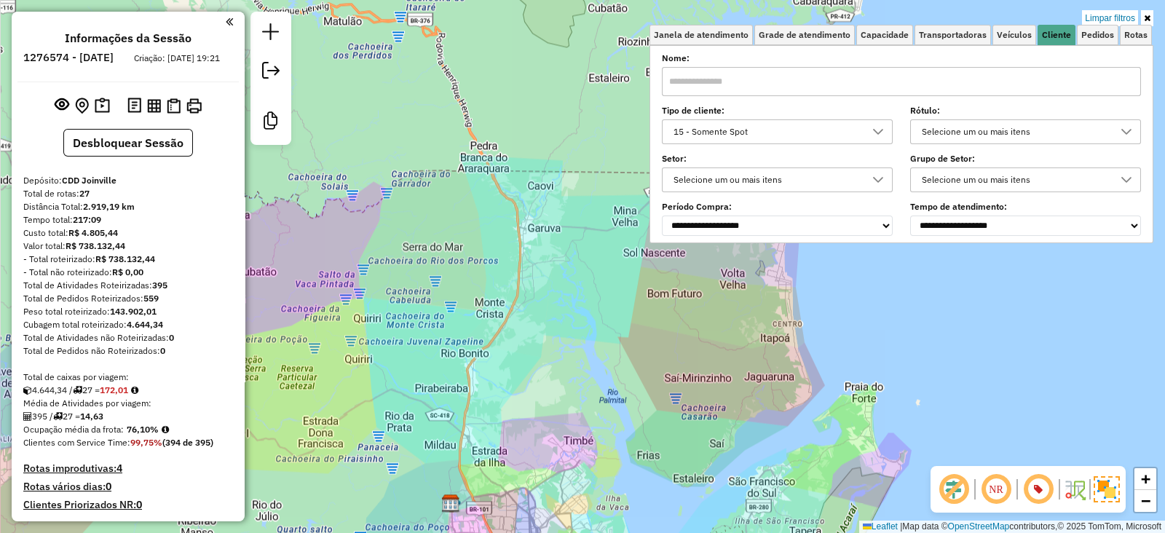
click at [735, 132] on div "15 - Somente Spot" at bounding box center [766, 131] width 196 height 23
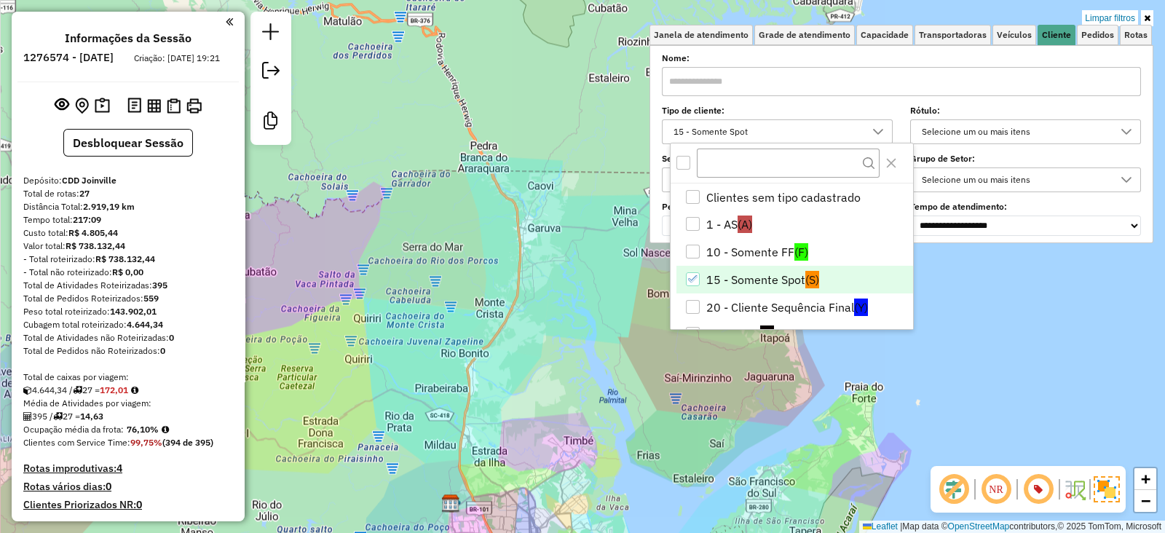
click at [711, 278] on li "15 - Somente Spot (S)" at bounding box center [794, 280] width 237 height 28
click at [692, 222] on div "1 - AS" at bounding box center [693, 224] width 14 height 14
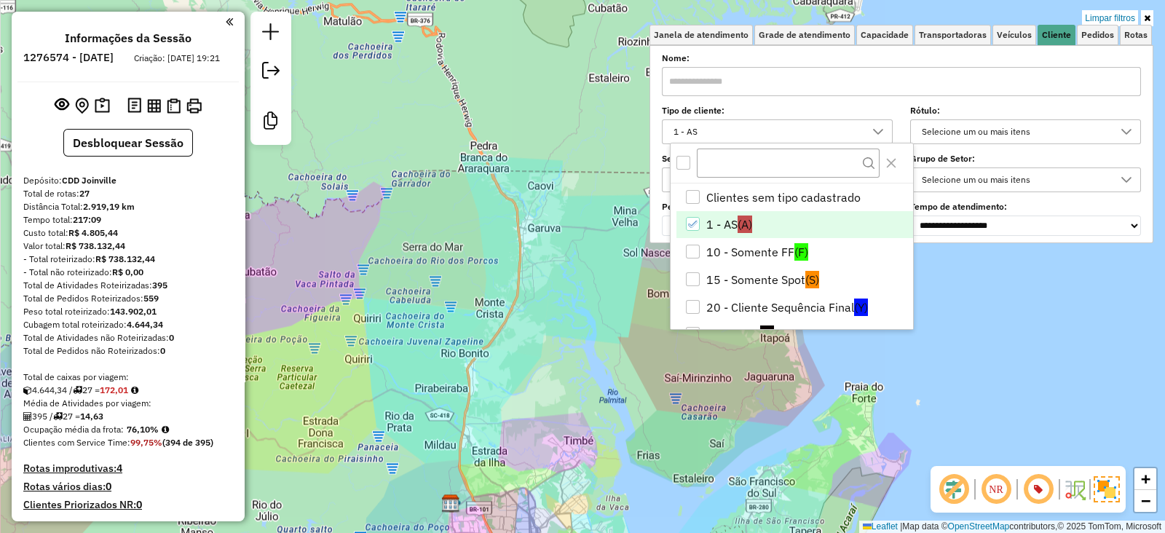
click at [575, 373] on div "Limpar filtros Janela de atendimento Grade de atendimento Capacidade Transporta…" at bounding box center [582, 266] width 1165 height 533
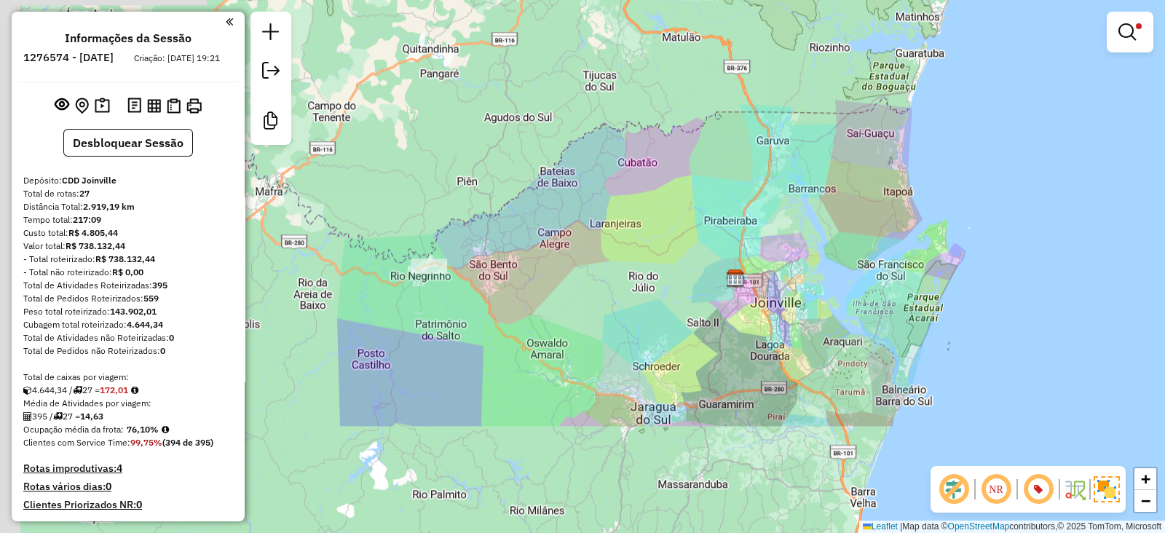
drag, startPoint x: 575, startPoint y: 405, endPoint x: 823, endPoint y: 253, distance: 290.6
click at [823, 253] on div "Limpar filtros Janela de atendimento Grade de atendimento Capacidade Transporta…" at bounding box center [582, 266] width 1165 height 533
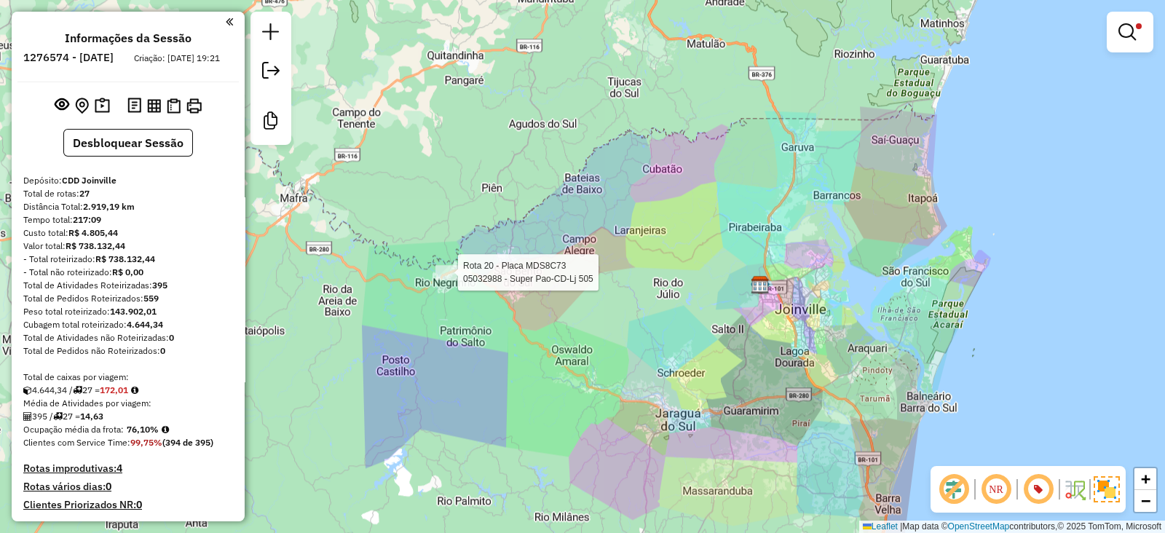
select select "**********"
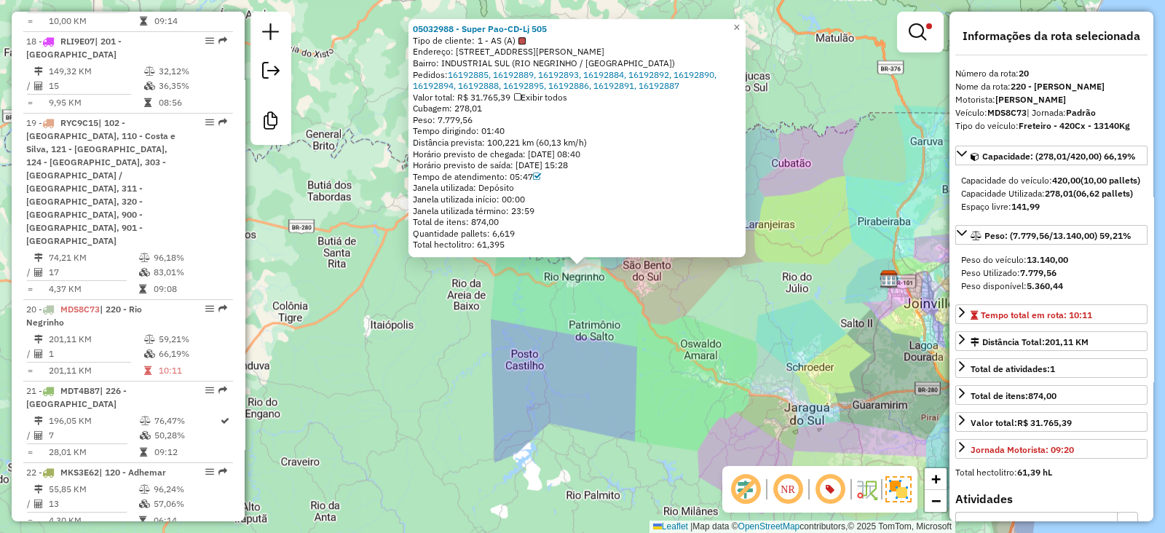
scroll to position [2265, 0]
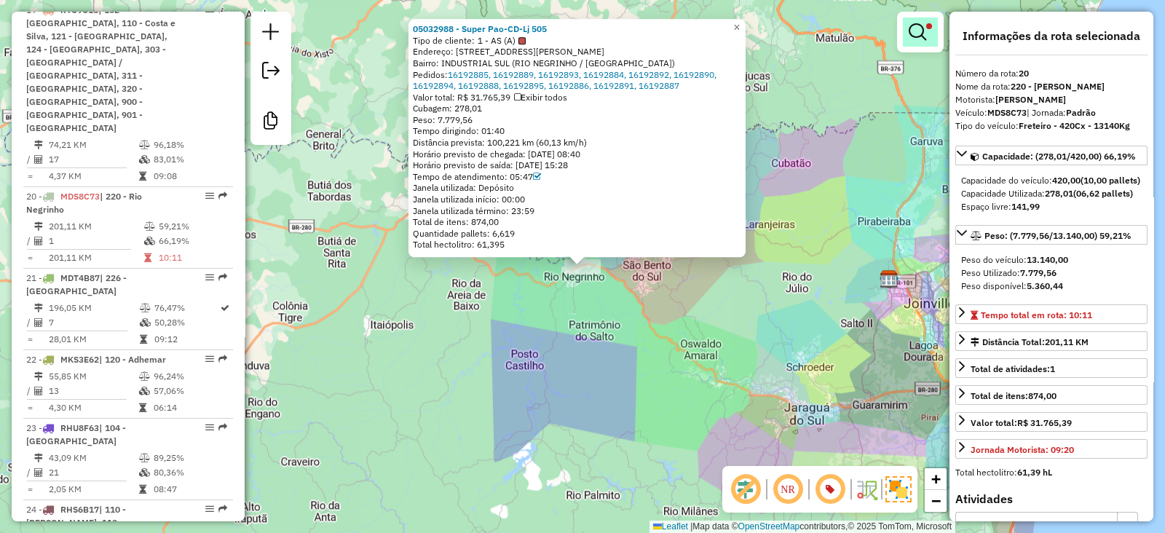
click at [915, 24] on em at bounding box center [917, 31] width 17 height 17
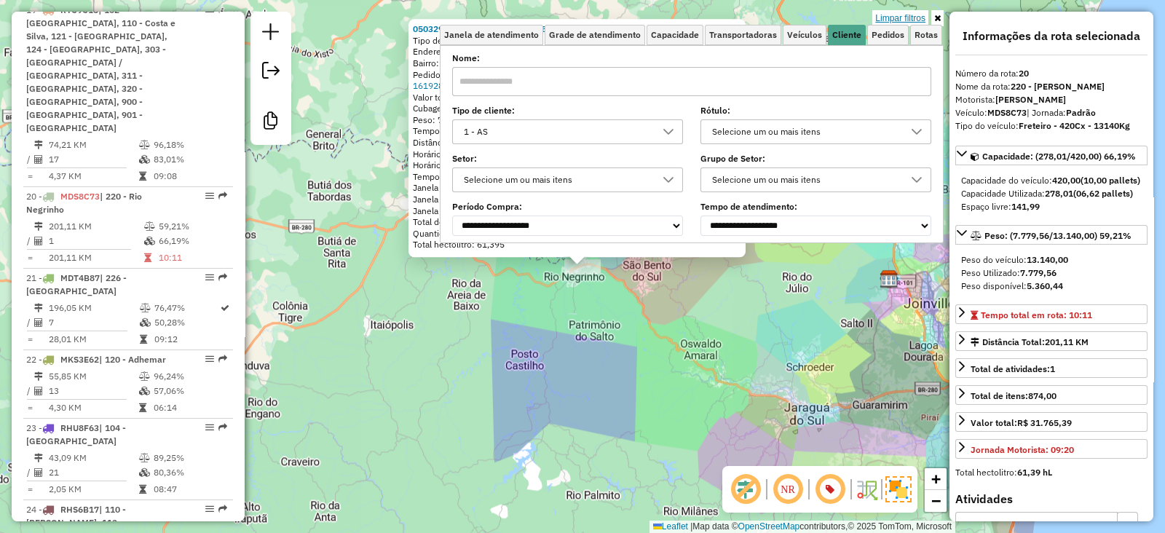
click at [907, 15] on link "Limpar filtros" at bounding box center [900, 18] width 56 height 16
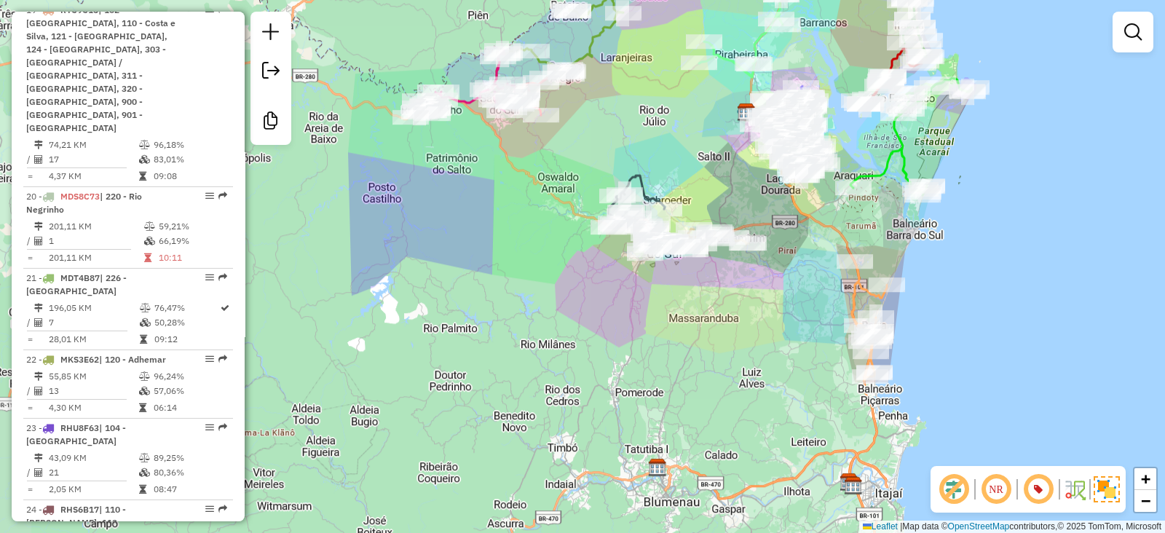
drag, startPoint x: 517, startPoint y: 397, endPoint x: 374, endPoint y: 230, distance: 219.5
click at [374, 230] on div "Janela de atendimento Grade de atendimento Capacidade Transportadoras Veículos …" at bounding box center [582, 266] width 1165 height 533
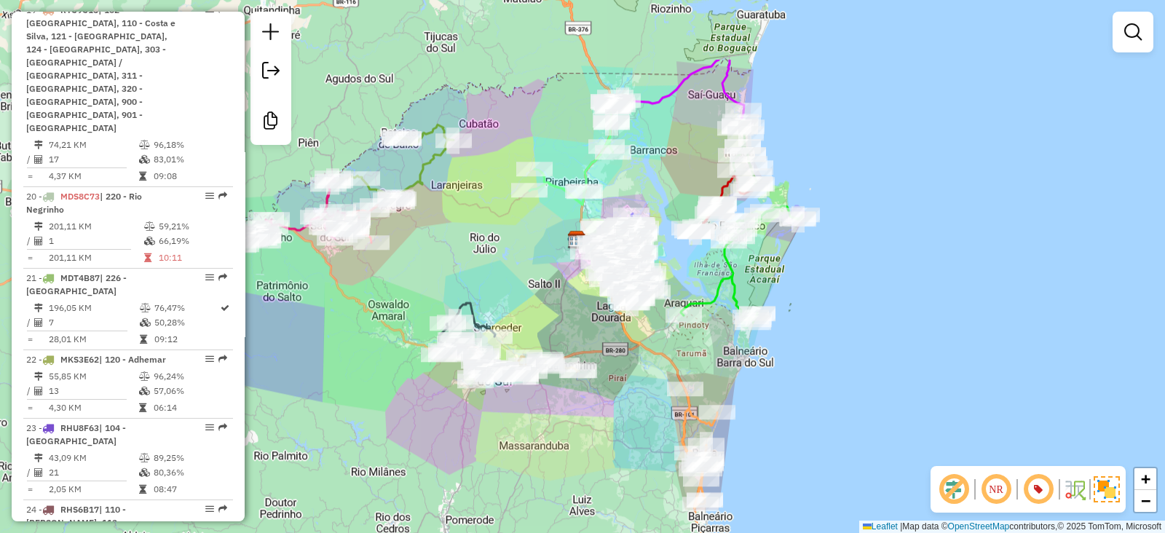
drag, startPoint x: 732, startPoint y: 242, endPoint x: 615, endPoint y: 355, distance: 162.2
click at [615, 355] on div "Janela de atendimento Grade de atendimento Capacidade Transportadoras Veículos …" at bounding box center [582, 266] width 1165 height 533
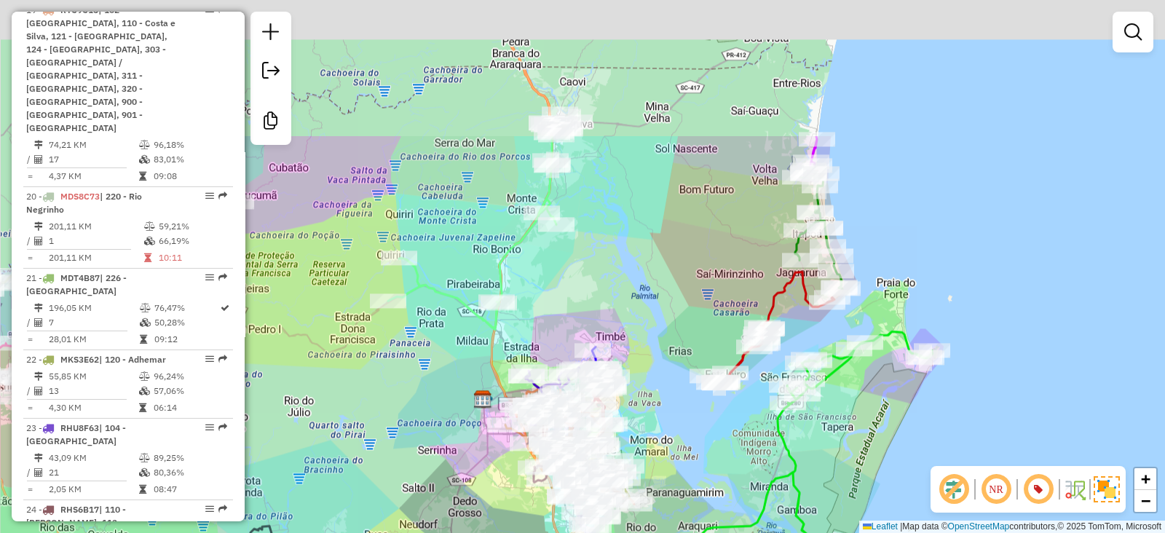
drag, startPoint x: 499, startPoint y: 363, endPoint x: 473, endPoint y: 441, distance: 82.2
click at [473, 441] on div "Rota 25 - Placa RLI9F77 46911247 - EXPORTADORA SAO FRAN Janela de atendimento G…" at bounding box center [582, 266] width 1165 height 533
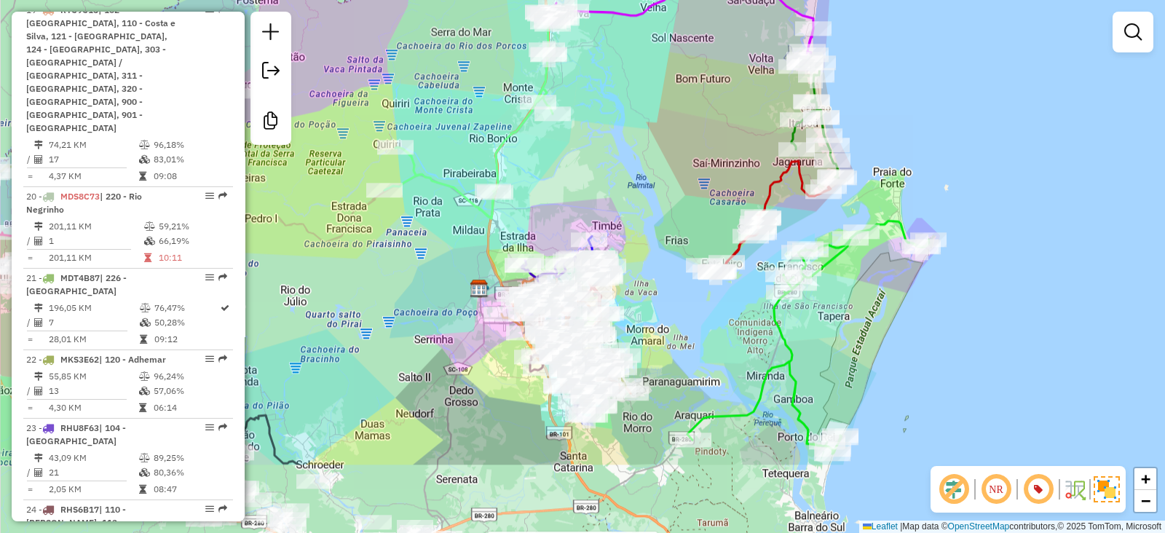
drag, startPoint x: 462, startPoint y: 473, endPoint x: 461, endPoint y: 272, distance: 200.3
click at [461, 272] on div "Rota 25 - Placa RLI9F77 46911247 - EXPORTADORA SAO FRAN Janela de atendimento G…" at bounding box center [582, 266] width 1165 height 533
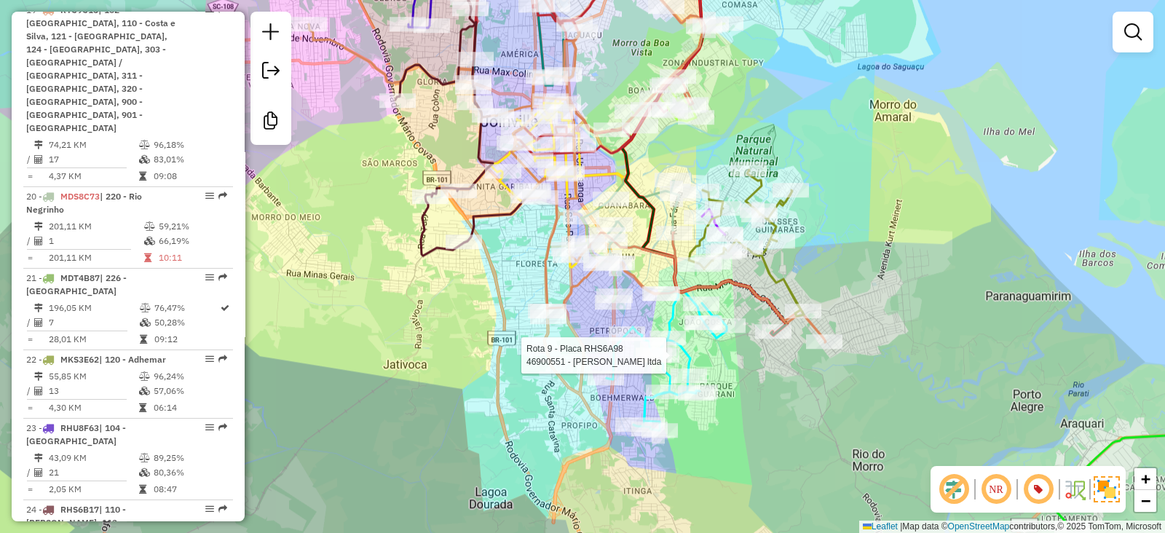
select select "**********"
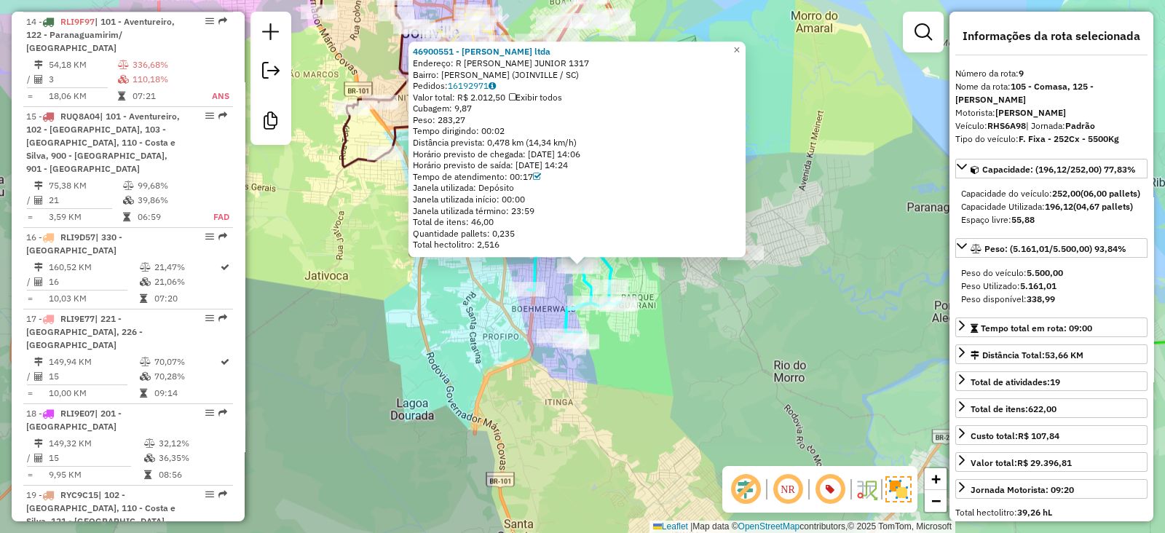
scroll to position [1292, 0]
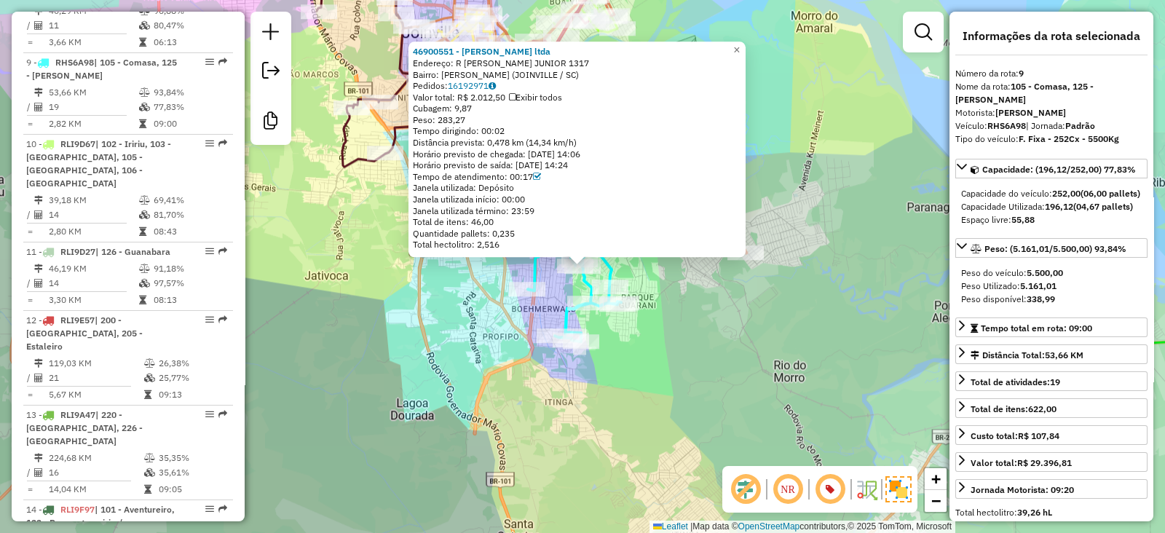
click at [473, 345] on div "46900551 - Nicolas Bebidas ltda Endereço: R JOAO DA COSTA JUNIOR 1317 Bairro: J…" at bounding box center [582, 266] width 1165 height 533
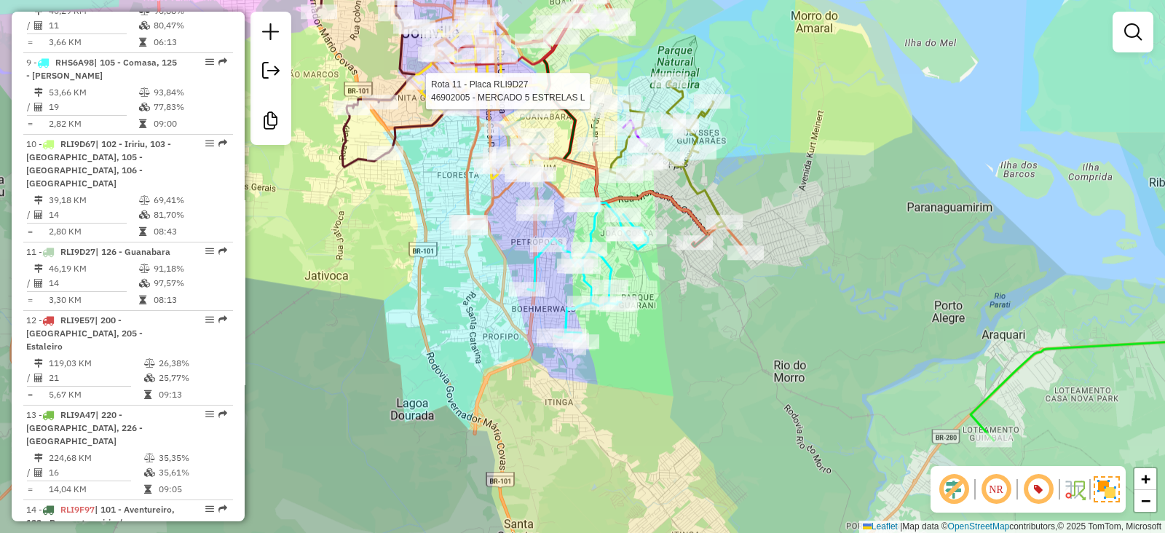
select select "**********"
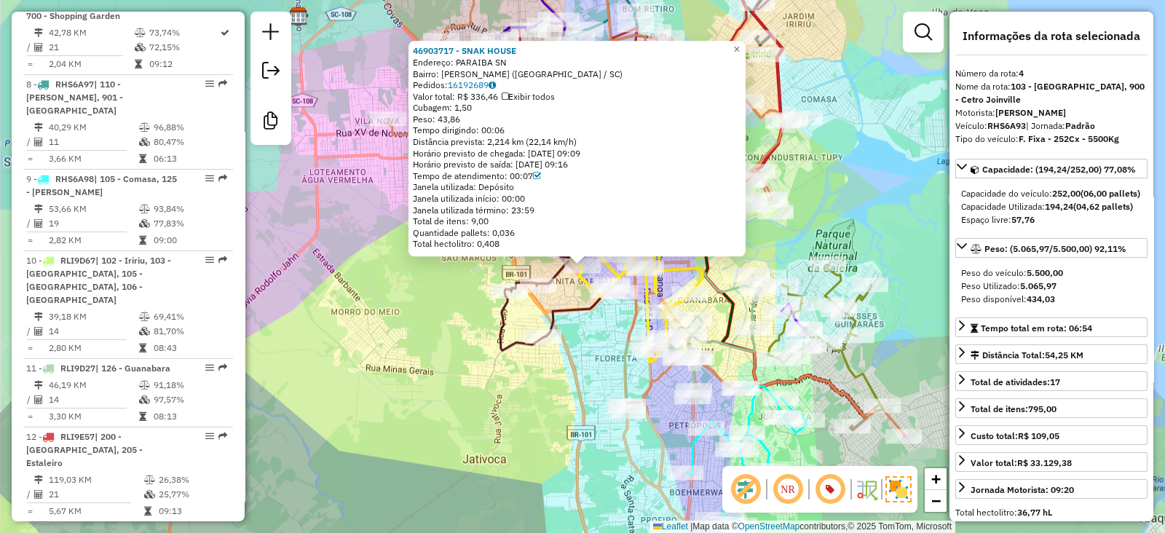
scroll to position [885, 0]
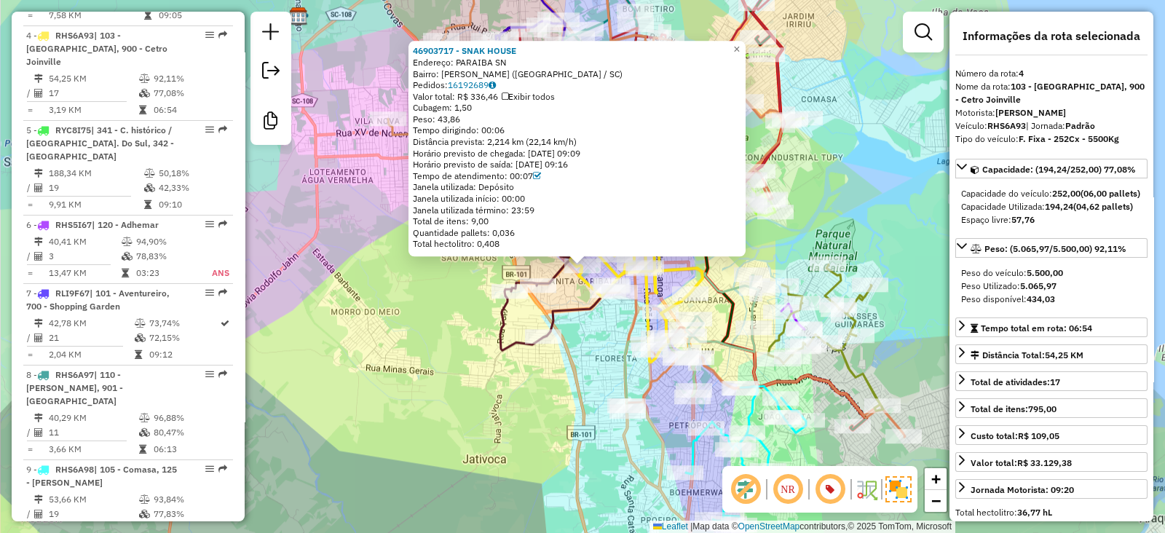
click at [455, 361] on div "46903717 - SNAK HOUSE Endereço: PARAIBA SN Bairro: ANITA GARIBALDI (JOINVILLE /…" at bounding box center [582, 266] width 1165 height 533
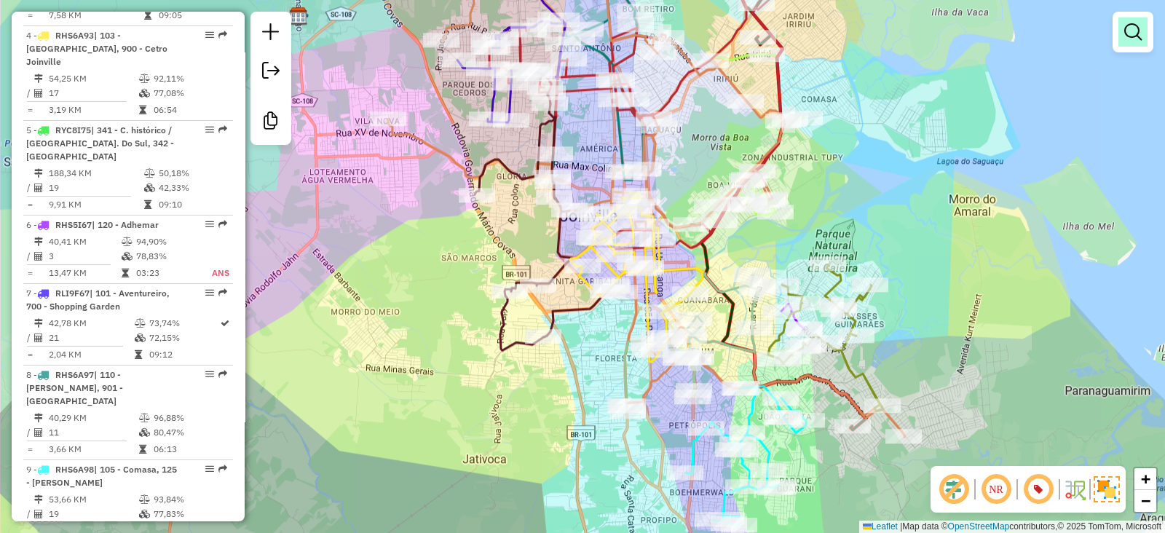
click at [1129, 33] on em at bounding box center [1132, 31] width 17 height 17
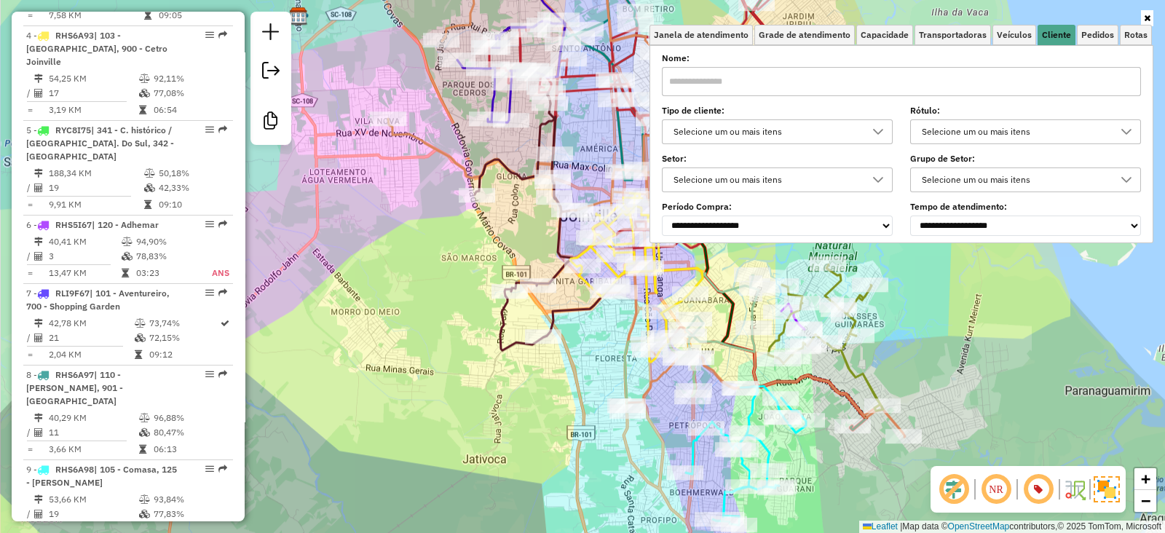
click at [712, 125] on div "Selecione um ou mais itens" at bounding box center [766, 131] width 196 height 23
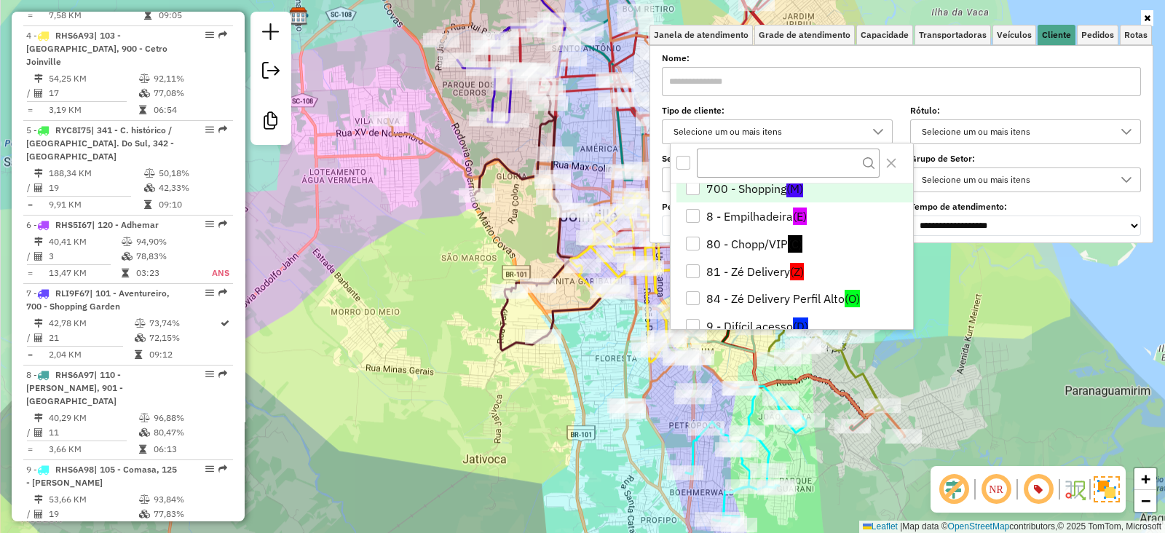
scroll to position [363, 0]
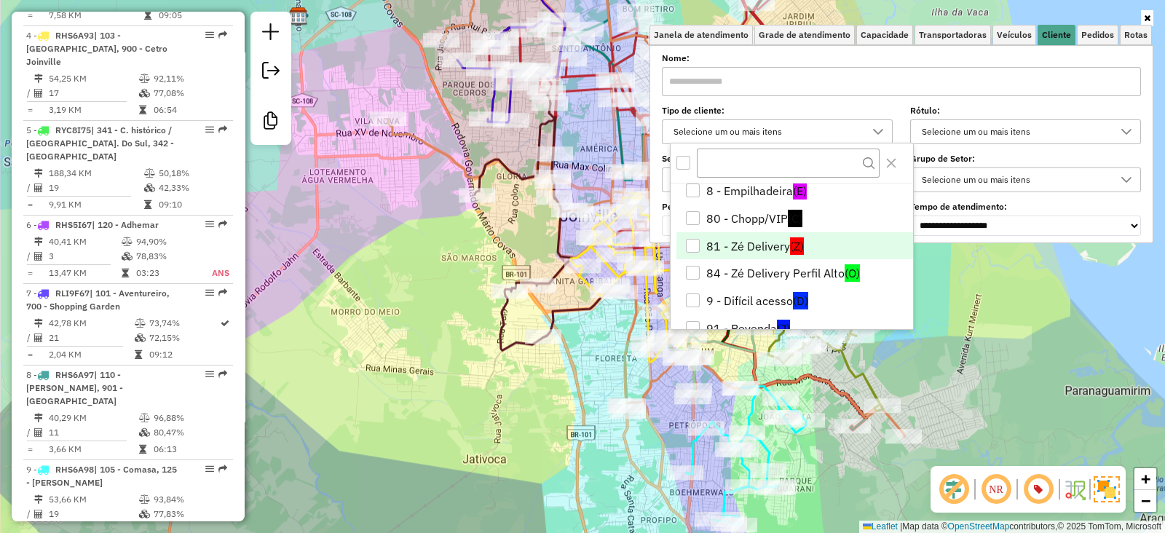
click at [760, 243] on li "81 - Zé Delivery (Z)" at bounding box center [794, 246] width 237 height 28
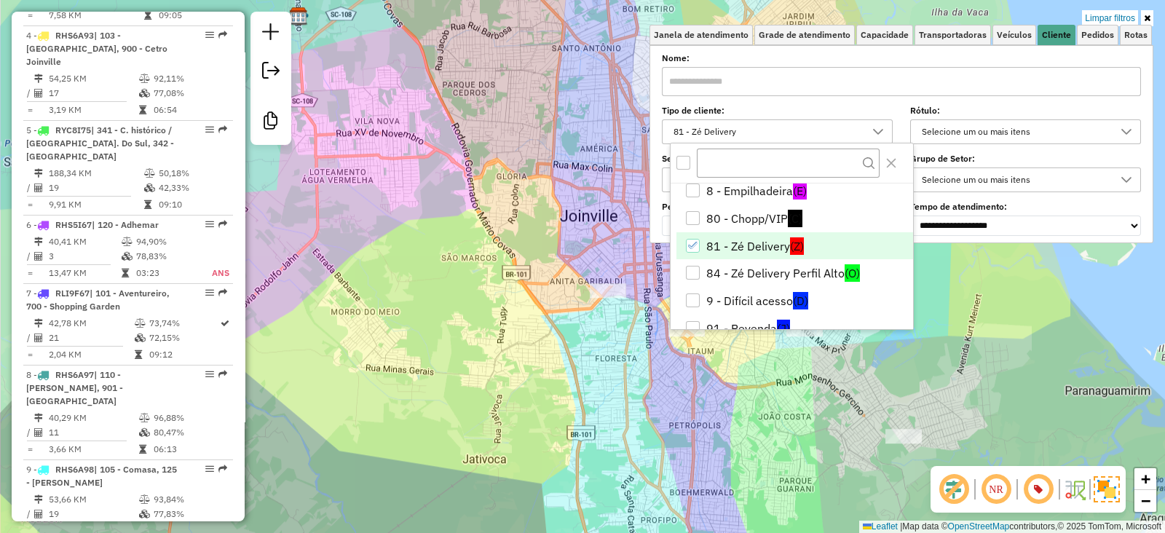
click at [544, 374] on div "Limpar filtros Janela de atendimento Grade de atendimento Capacidade Transporta…" at bounding box center [582, 266] width 1165 height 533
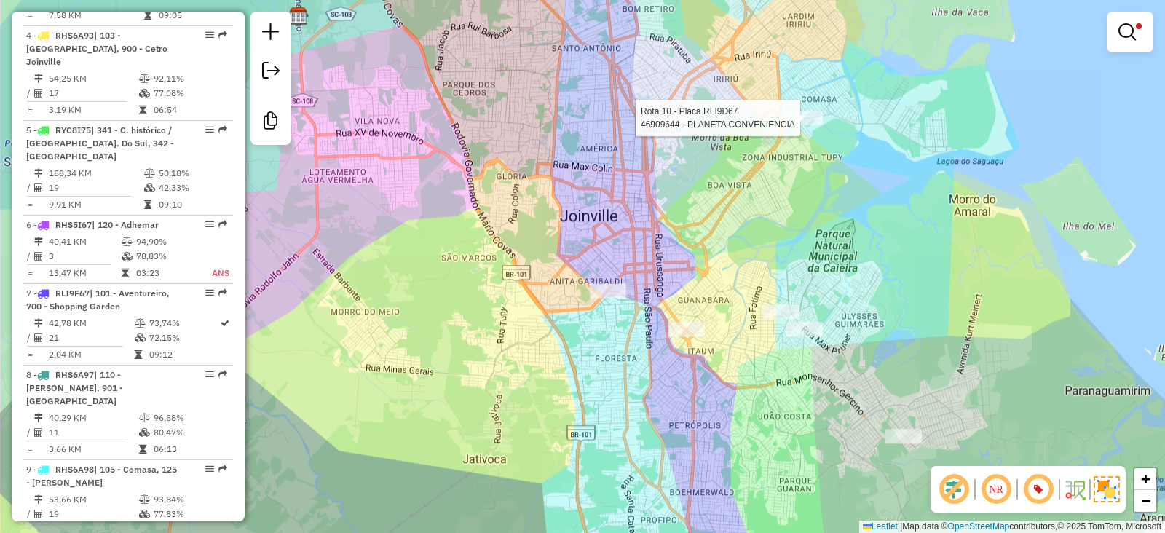
select select "**********"
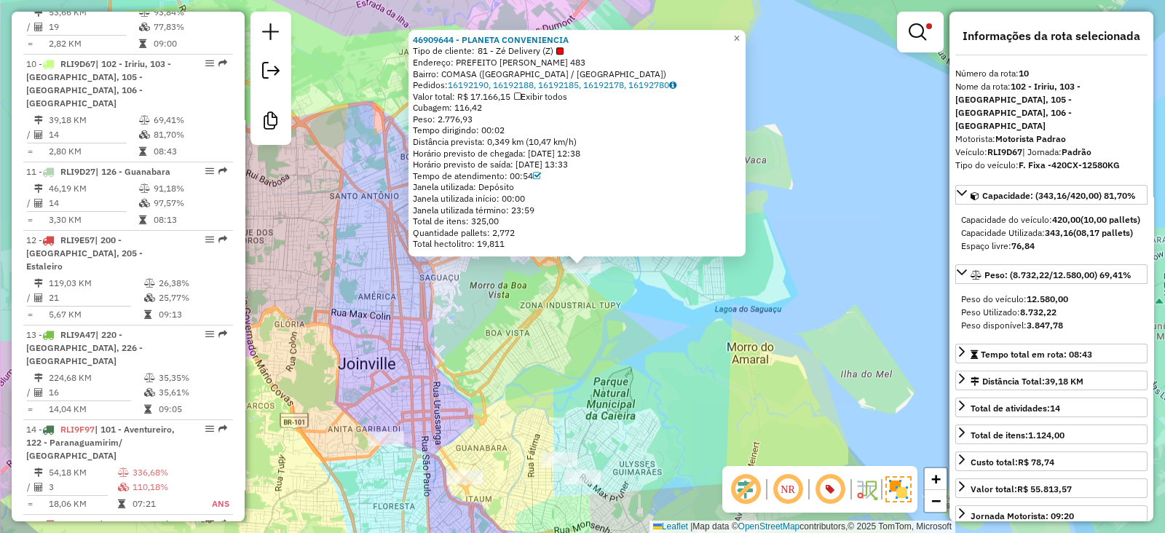
scroll to position [1372, 0]
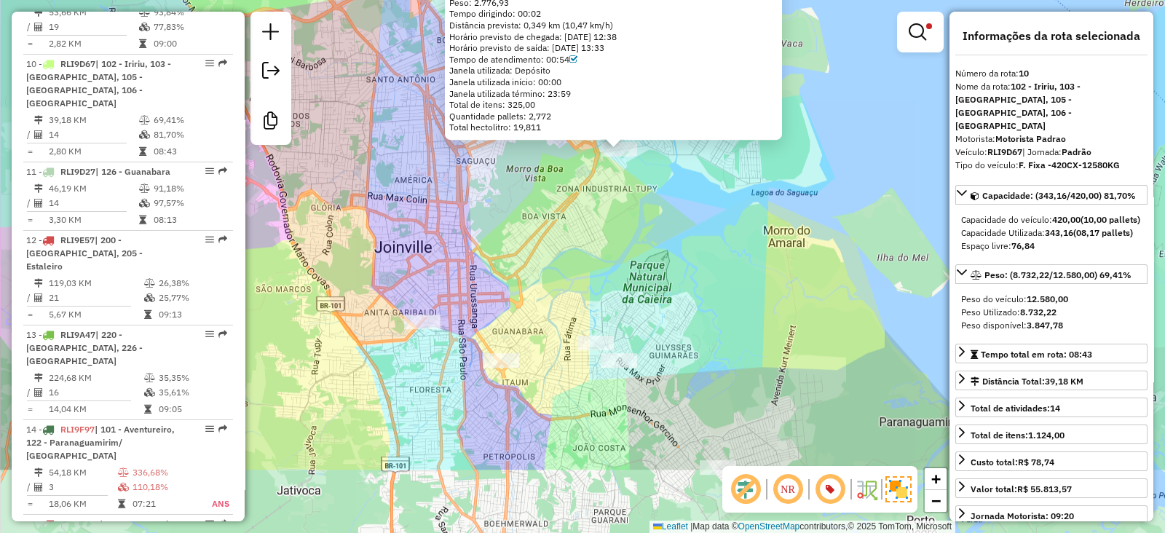
drag, startPoint x: 610, startPoint y: 353, endPoint x: 647, endPoint y: 235, distance: 123.7
click at [647, 235] on div "46909644 - PLANETA CONVENIENCIA Tipo de cliente: 81 - Zé Delivery (Z) Endereço:…" at bounding box center [582, 266] width 1165 height 533
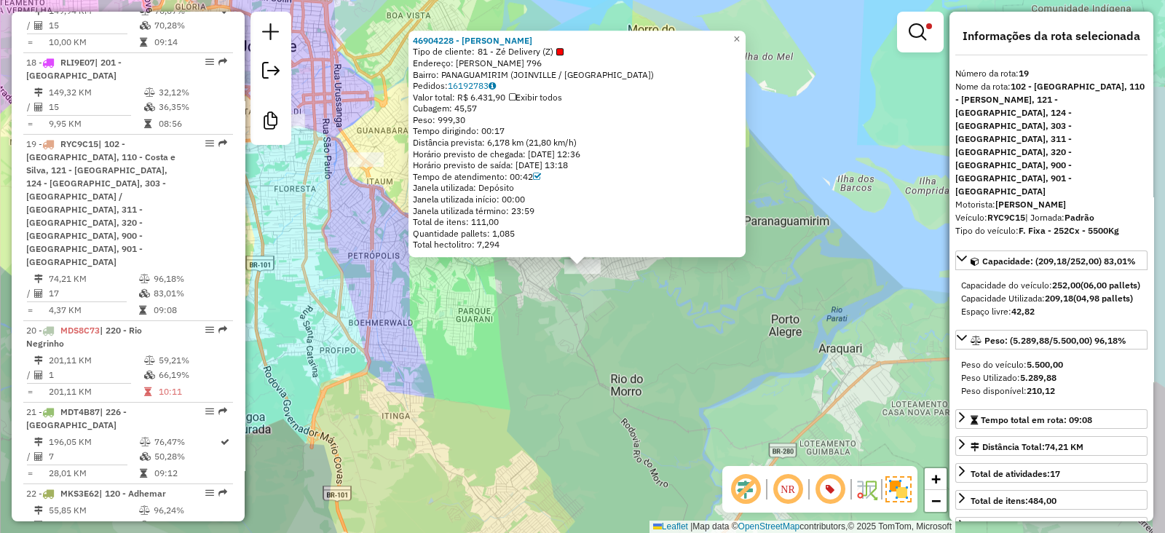
scroll to position [2131, 0]
click at [632, 398] on div "46904228 - MONICA COELHO WIGGER Tipo de cliente: 81 - Zé Delivery (Z) Endereço:…" at bounding box center [582, 266] width 1165 height 533
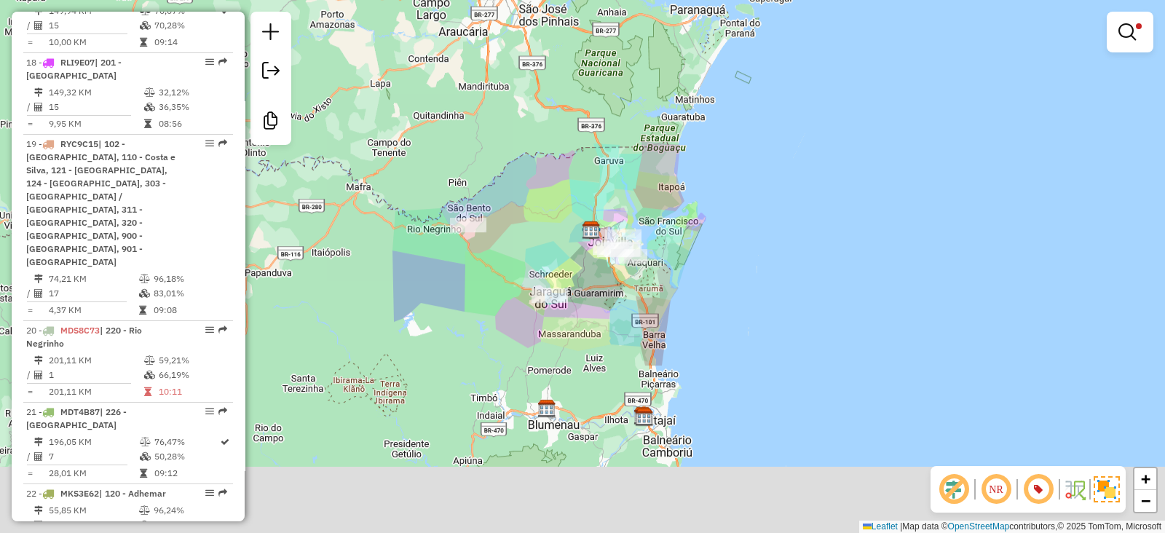
drag, startPoint x: 606, startPoint y: 438, endPoint x: 606, endPoint y: 305, distance: 132.5
click at [606, 305] on div "Limpar filtros Janela de atendimento Grade de atendimento Capacidade Transporta…" at bounding box center [582, 266] width 1165 height 533
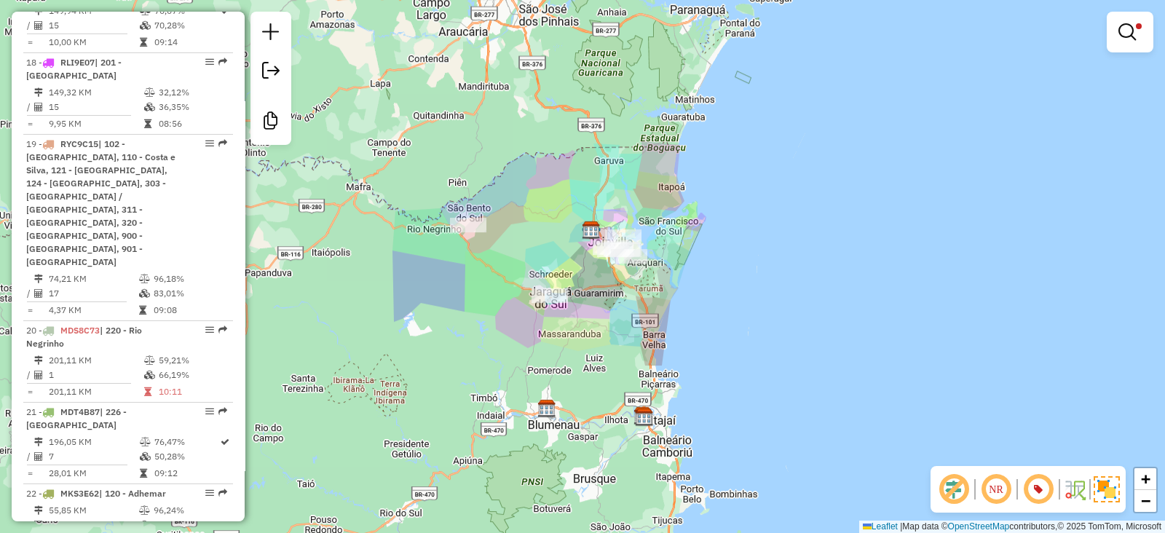
drag, startPoint x: 606, startPoint y: 305, endPoint x: 623, endPoint y: 317, distance: 21.4
click at [623, 317] on div "Limpar filtros Janela de atendimento Grade de atendimento Capacidade Transporta…" at bounding box center [582, 266] width 1165 height 533
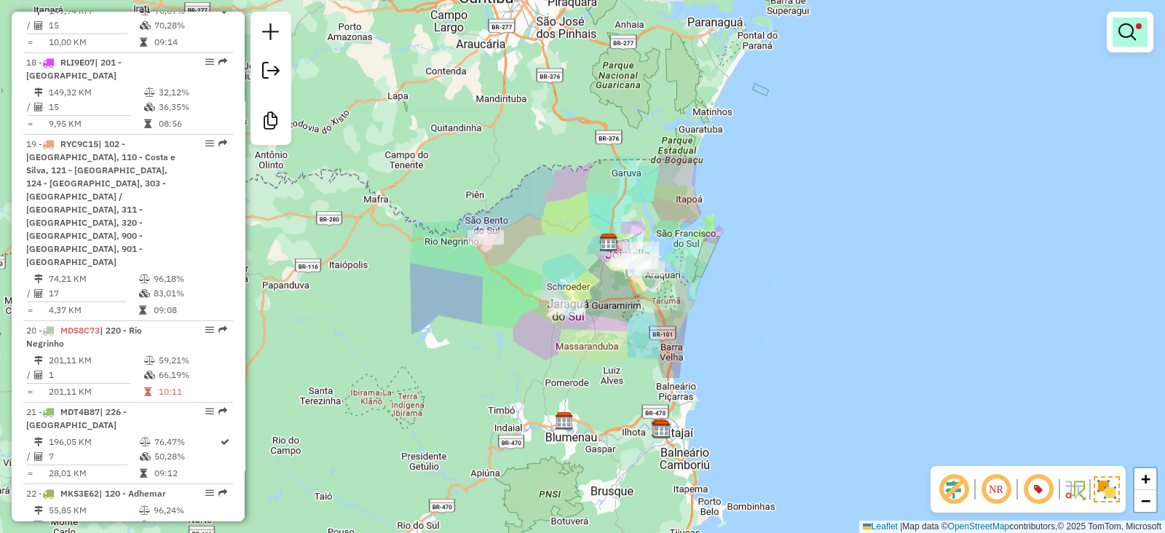
click at [1125, 33] on em at bounding box center [1127, 31] width 17 height 17
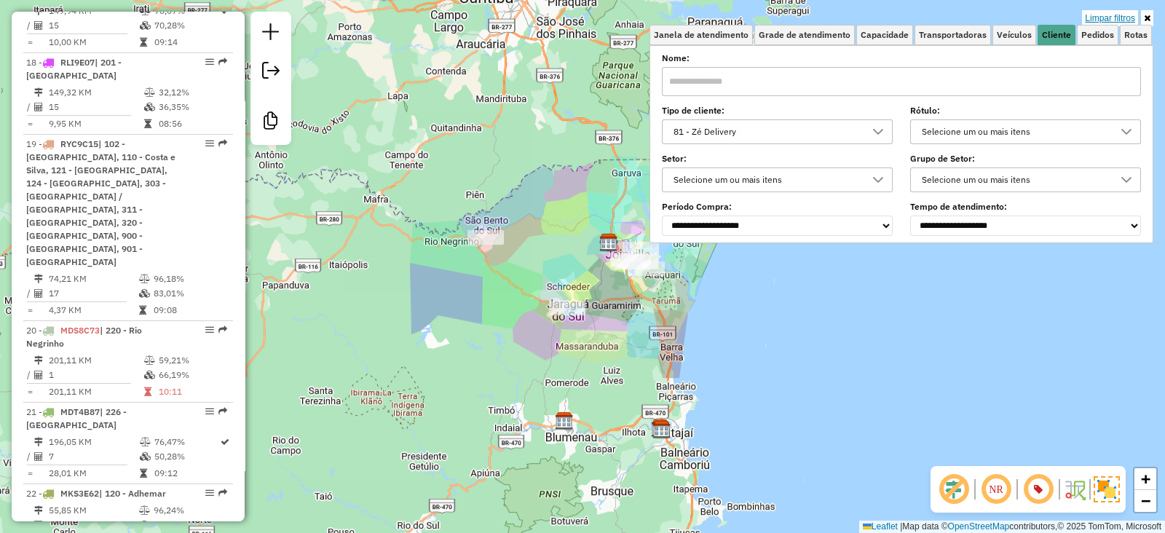
click at [1117, 16] on link "Limpar filtros" at bounding box center [1110, 18] width 56 height 16
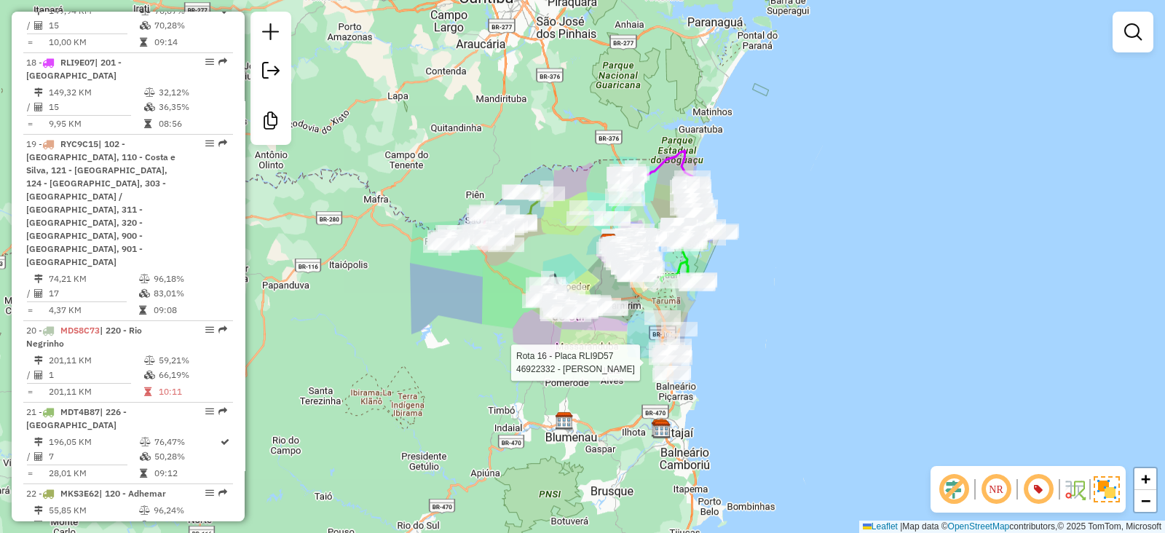
select select "**********"
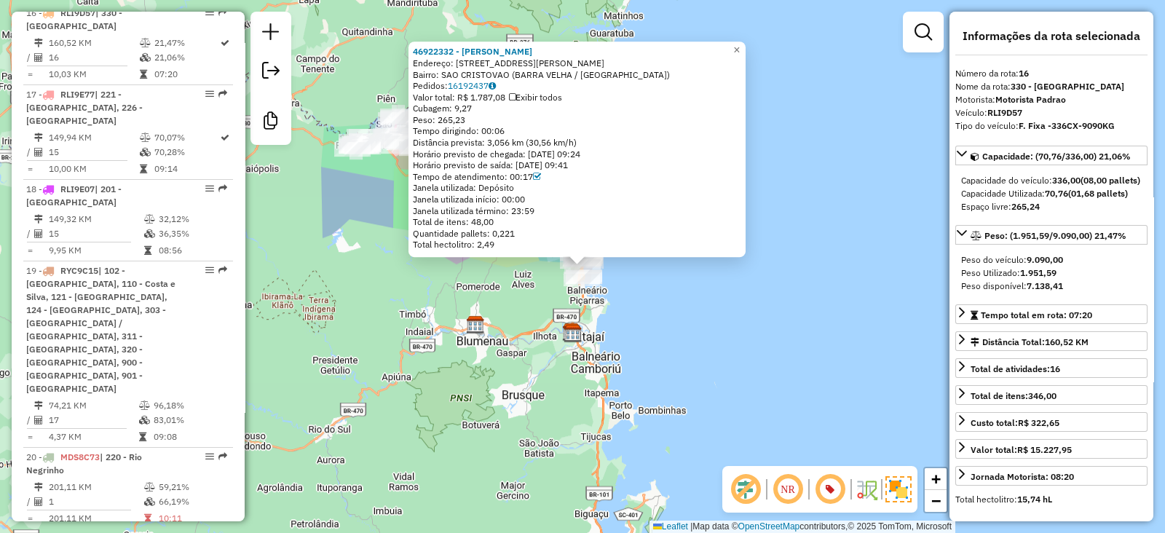
scroll to position [1901, 0]
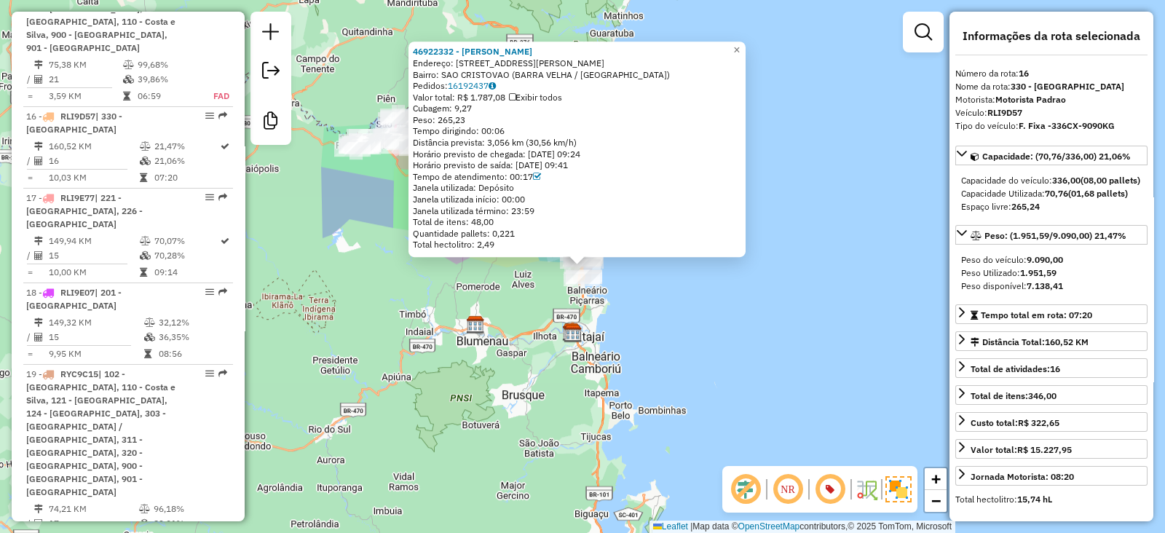
click at [534, 304] on div "Rota 16 - Placa RLI9D57 46922332 - NILSE RIZZI ALDENGUE 46922332 - NILSE RIZZI …" at bounding box center [582, 266] width 1165 height 533
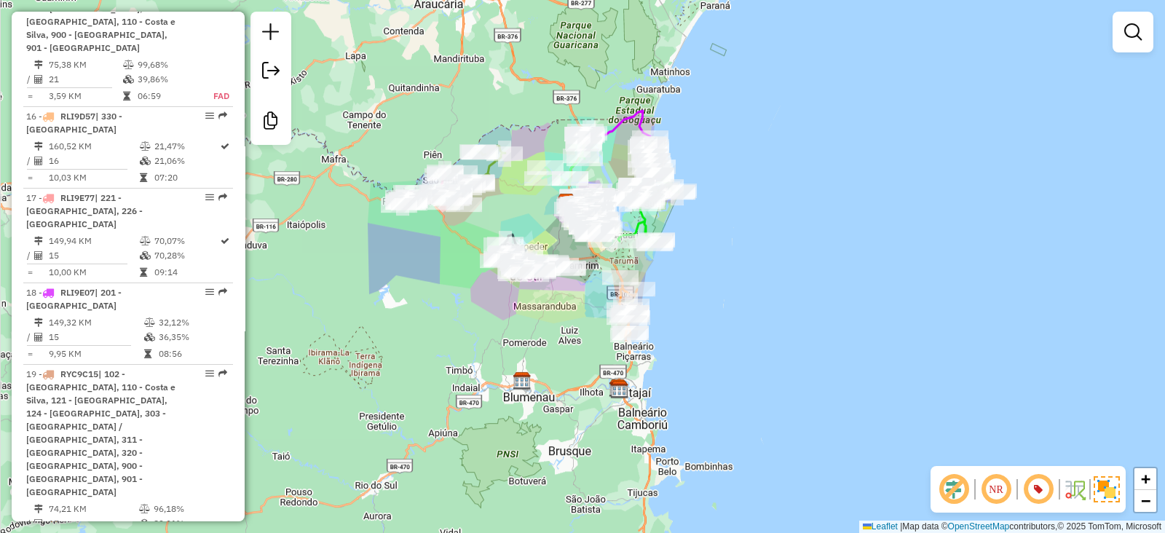
drag, startPoint x: 538, startPoint y: 266, endPoint x: 600, endPoint y: 331, distance: 90.1
click at [600, 331] on div "Janela de atendimento Grade de atendimento Capacidade Transportadoras Veículos …" at bounding box center [582, 266] width 1165 height 533
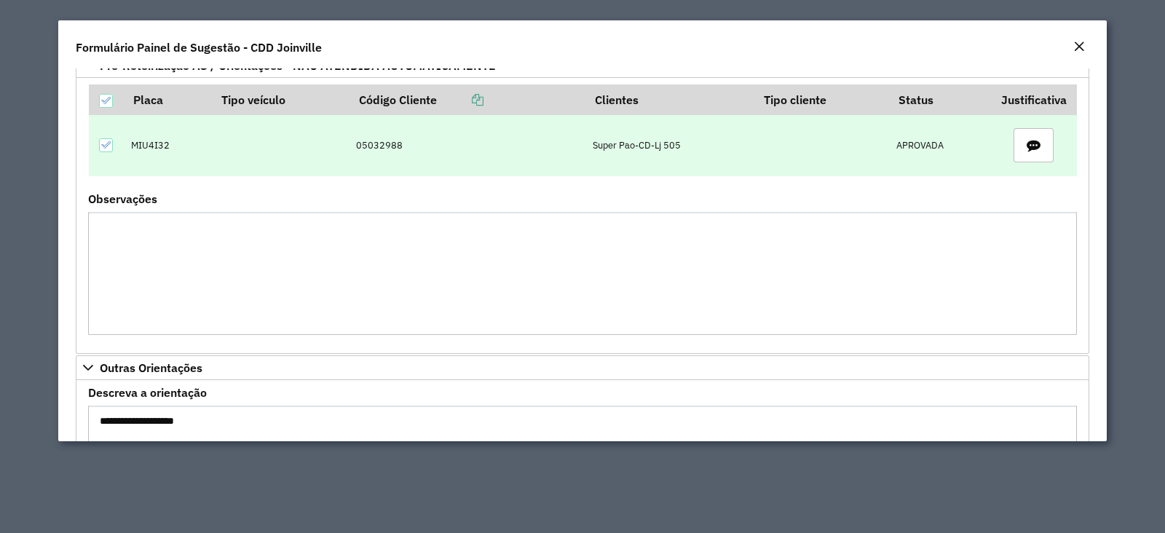
scroll to position [1941, 0]
